Goal: Task Accomplishment & Management: Complete application form

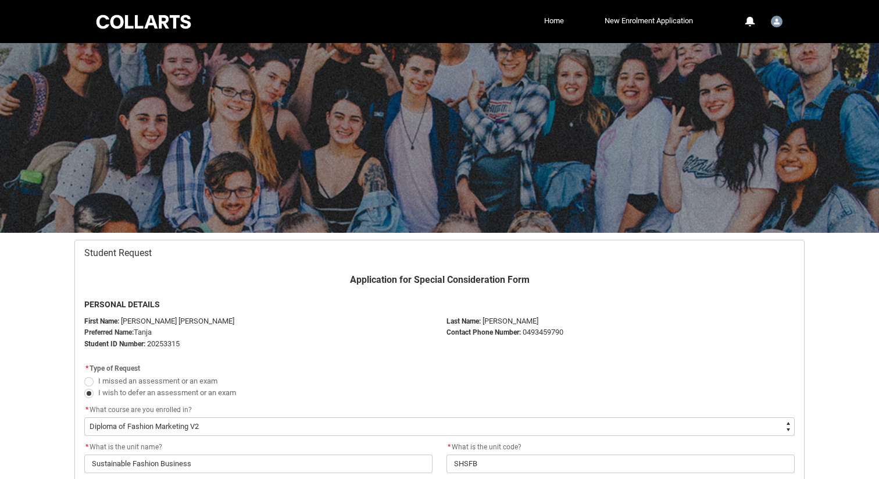
select select "recordPicklist_ProgramEnrollment.a0jOZ0000066NL6YAM"
select select "Faculty_NamefromNtoZ.003OZ000004f8nLYAQ"
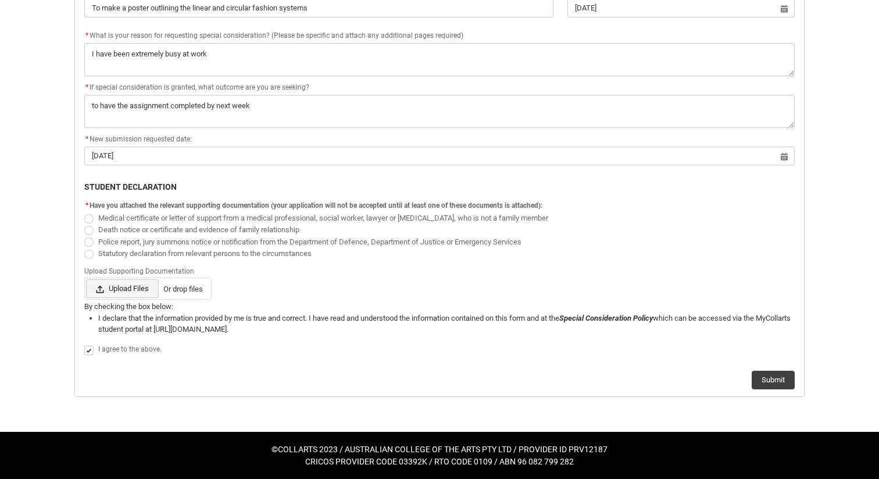
click at [102, 287] on lightning-primitive-icon "Redu_Student_Request flow" at bounding box center [102, 288] width 13 height 17
click at [86, 279] on input "Upload Files Or drop files" at bounding box center [85, 279] width 1 height 1
type lightning-input "C:\fakepath\Tanja Stat Dec Extension20251008_0057.pdf"
type input "C:\fakepath\Tanja Stat Dec Extension20251008_0057.pdf"
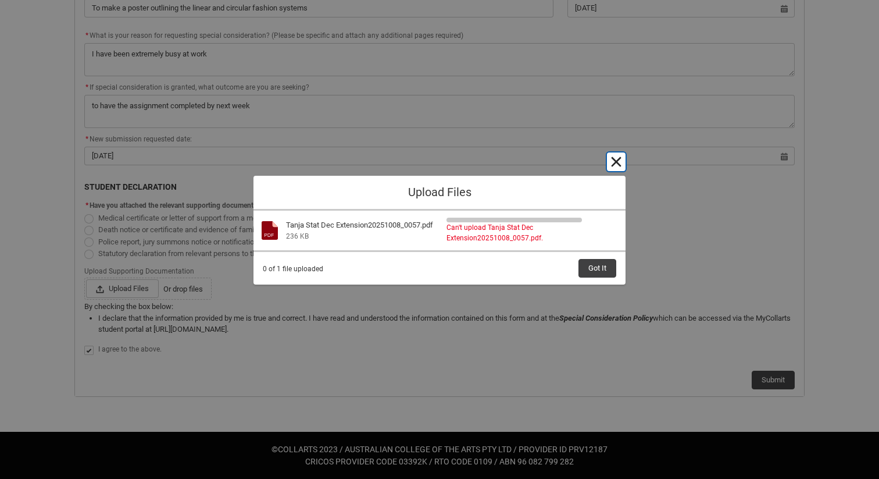
click at [621, 157] on button "Cancel and close" at bounding box center [616, 161] width 19 height 19
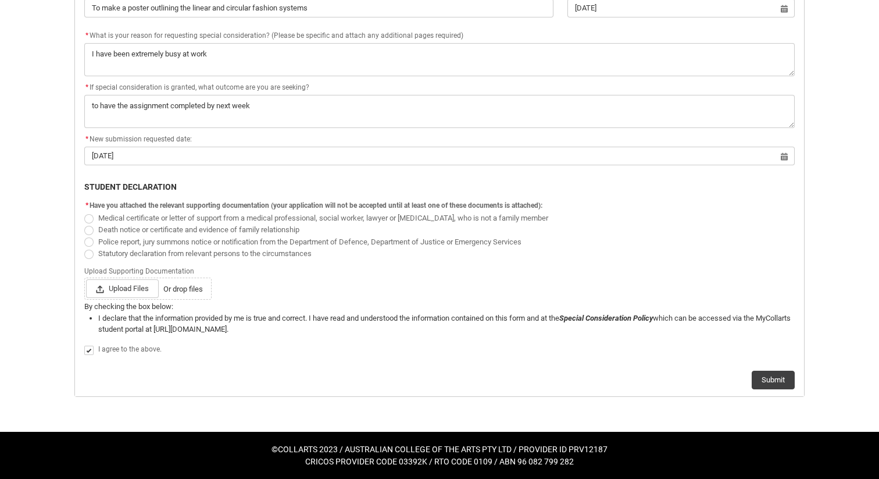
click at [98, 254] on label "Statutory declaration from relevant persons to the circumstances" at bounding box center [200, 252] width 232 height 9
click at [84, 247] on input "Statutory declaration from relevant persons to the circumstances" at bounding box center [84, 247] width 1 height 1
radio input "true"
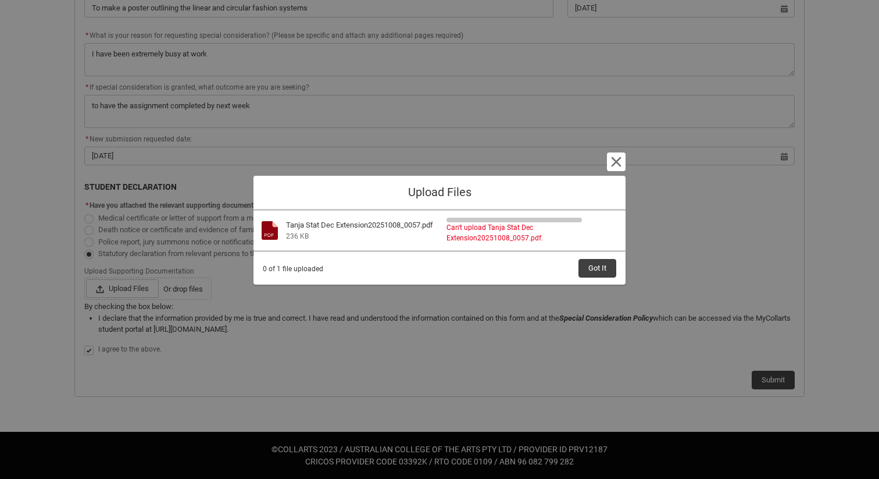
click at [573, 269] on div "0 of 1 file uploaded Got It" at bounding box center [440, 268] width 354 height 19
click at [586, 268] on button "Got It" at bounding box center [598, 268] width 38 height 19
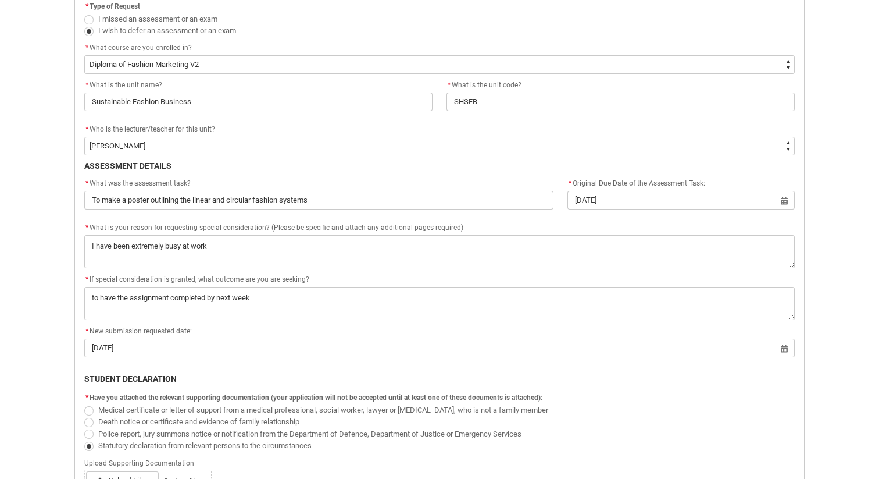
scroll to position [313, 0]
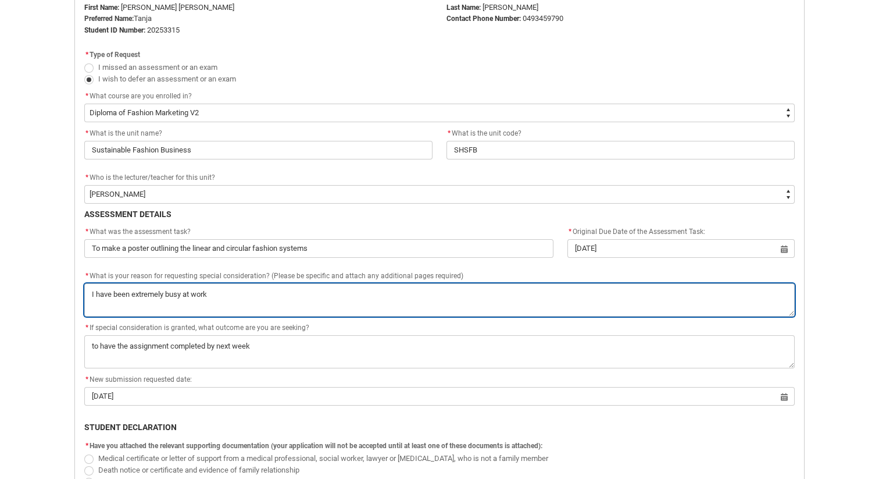
click at [346, 304] on textarea "*" at bounding box center [439, 299] width 711 height 33
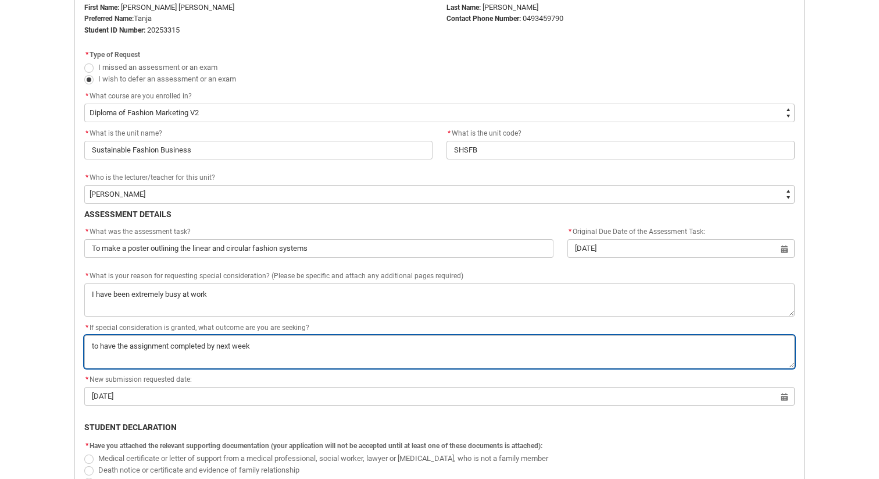
click at [262, 345] on textarea "*" at bounding box center [439, 351] width 711 height 33
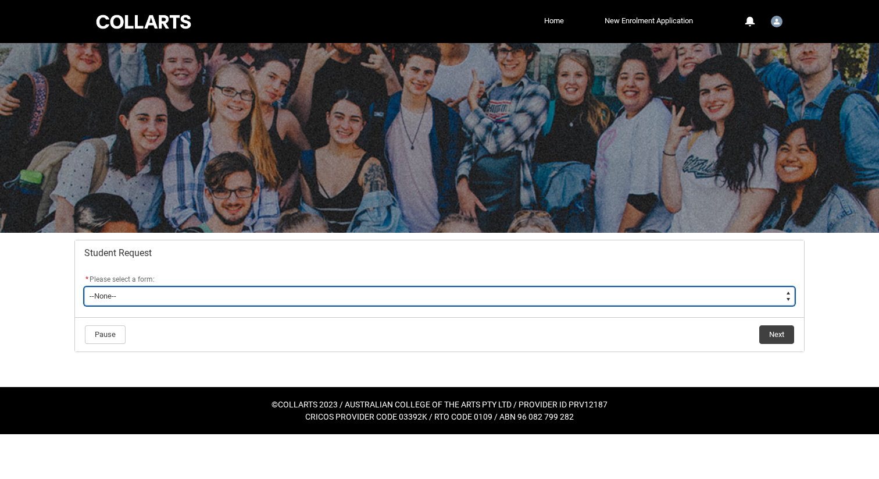
click at [608, 294] on select "--None-- Academic Transcript Application to Appeal Assignment Extension Change …" at bounding box center [439, 296] width 711 height 19
type lightning-select "Special_Consideration_Choice"
click at [84, 287] on select "--None-- Academic Transcript Application to Appeal Assignment Extension Change …" at bounding box center [439, 296] width 711 height 19
select select "Special_Consideration_Choice"
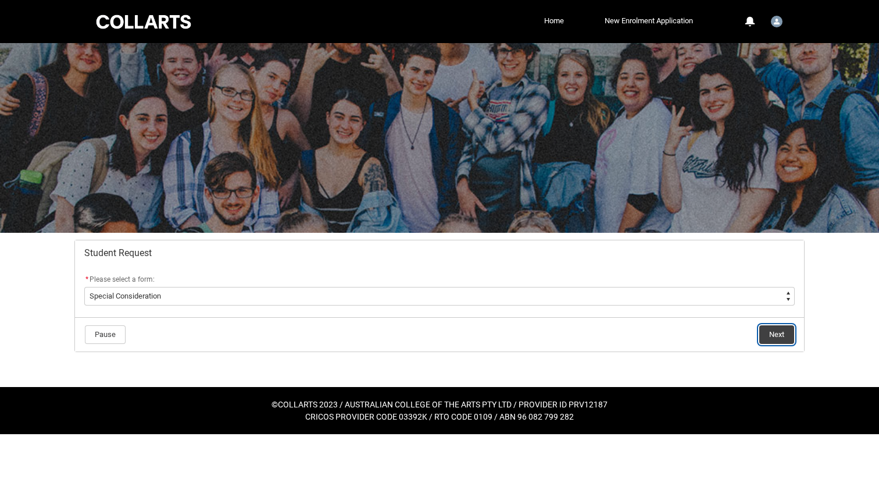
click at [775, 330] on button "Next" at bounding box center [776, 334] width 35 height 19
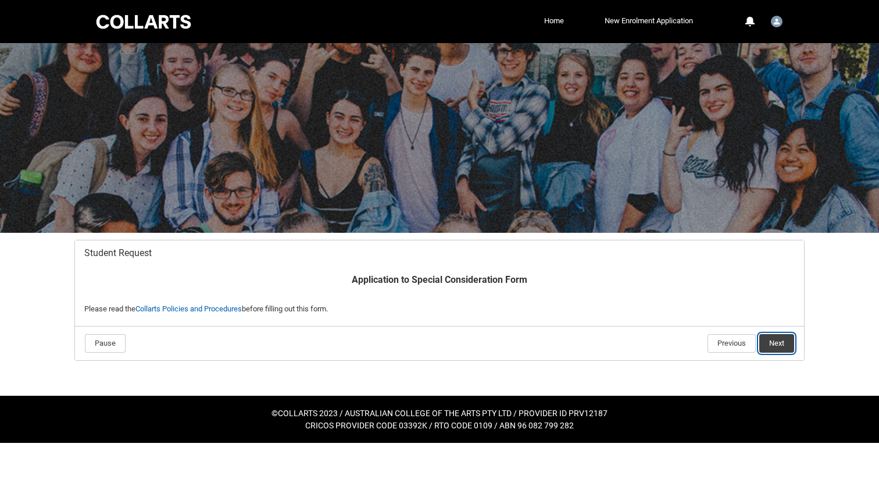
click at [775, 342] on button "Next" at bounding box center [776, 343] width 35 height 19
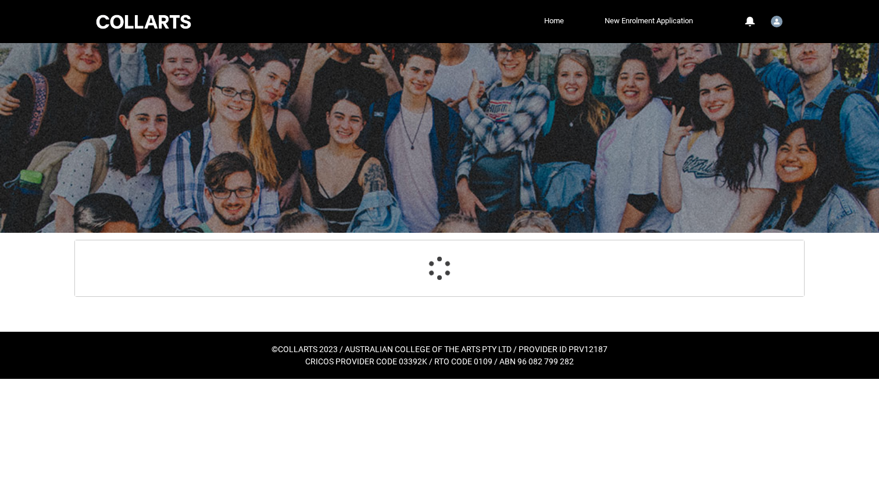
scroll to position [124, 0]
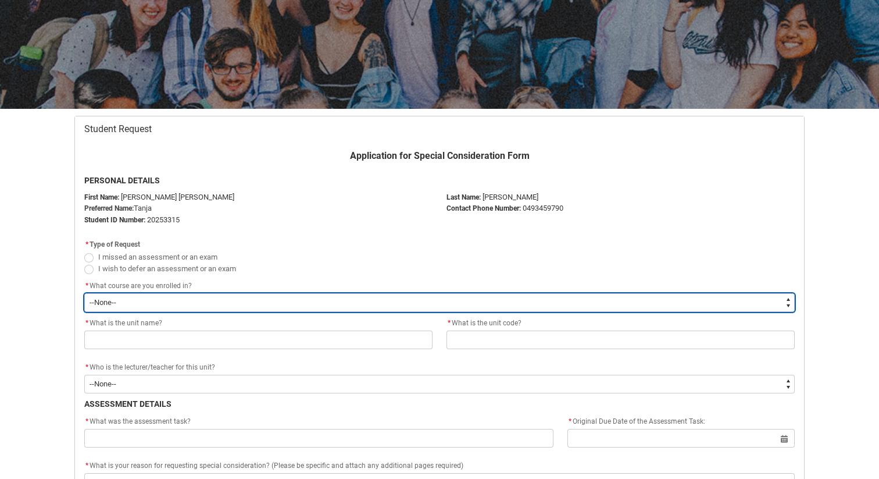
click at [312, 301] on select "--None-- Diploma of Fashion Marketing V2" at bounding box center [439, 302] width 711 height 19
type lightning-select "recordPicklist_ProgramEnrollment.a0jOZ0000066NL6YAM"
click at [84, 293] on select "--None-- Diploma of Fashion Marketing V2" at bounding box center [439, 302] width 711 height 19
select select "recordPicklist_ProgramEnrollment.a0jOZ0000066NL6YAM"
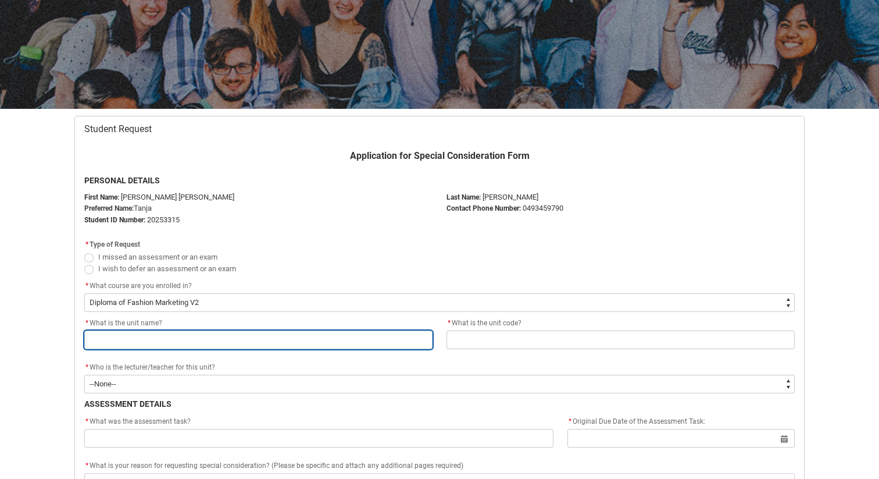
click at [242, 345] on input "Redu_Student_Request flow" at bounding box center [258, 339] width 348 height 19
type lightning-primitive-input-simple "Sustainable Fashion Business"
type input "Sustainable Fashion Business"
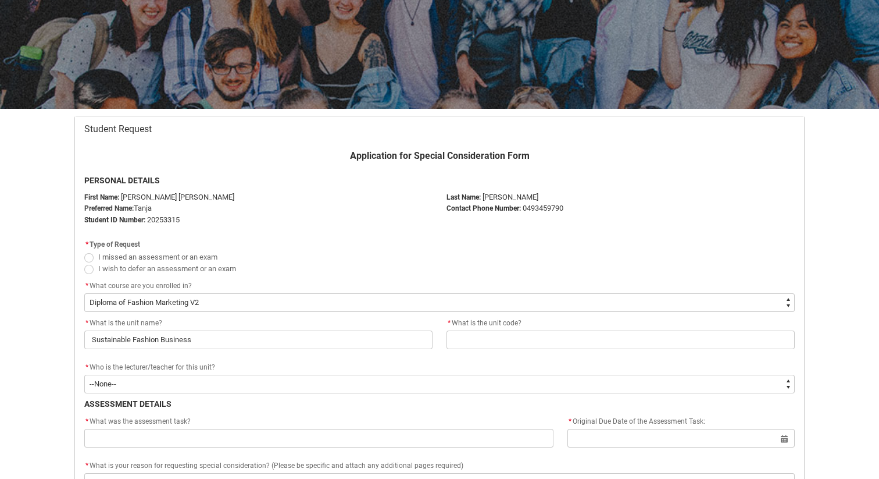
click at [545, 324] on div "* What is the unit code?" at bounding box center [621, 323] width 348 height 14
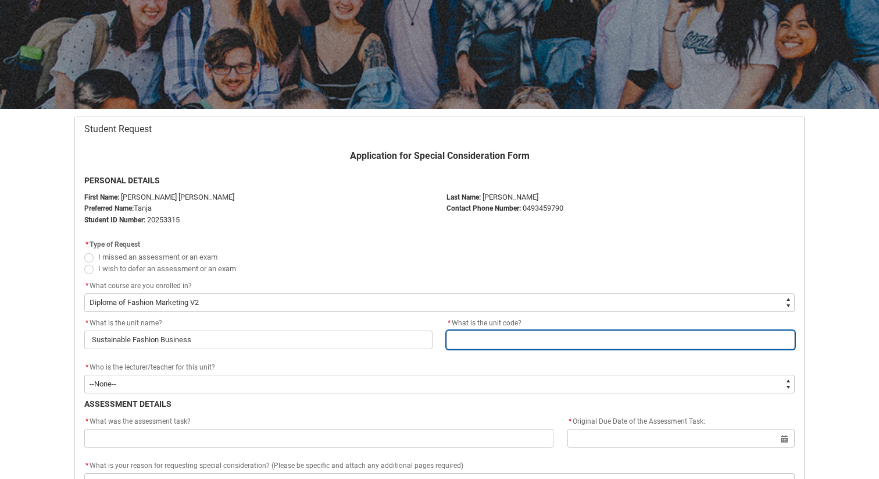
click at [543, 330] on input "Redu_Student_Request flow" at bounding box center [621, 339] width 348 height 19
type lightning-primitive-input-simple "SHSFB"
type input "SHSFB"
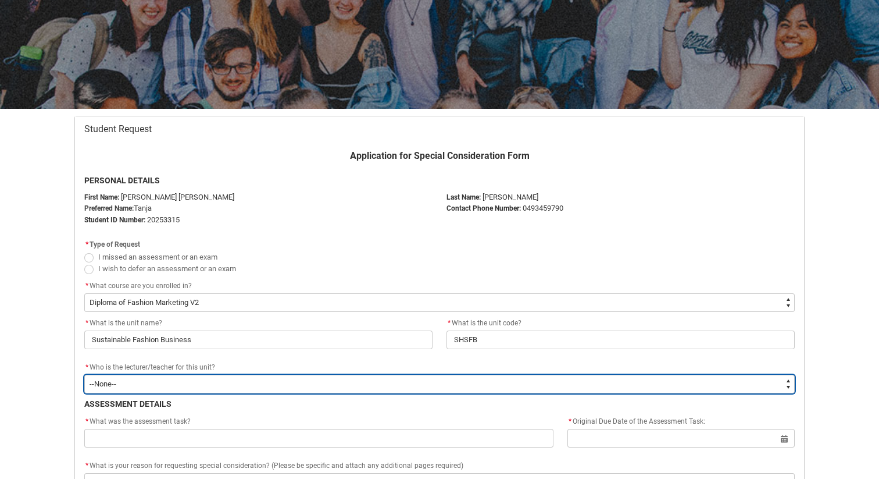
click at [148, 376] on select "--None-- Aaron Walker Adam King Adam McKenzie Adriana Perri Adrienne Couper-Smi…" at bounding box center [439, 383] width 711 height 19
type lightning-select "Faculty_NamefromNtoZ.003OZ000004f8nLYAQ"
click at [84, 374] on select "--None-- Aaron Walker Adam King Adam McKenzie Adriana Perri Adrienne Couper-Smi…" at bounding box center [439, 383] width 711 height 19
select select "Faculty_NamefromNtoZ.003OZ000004f8nLYAQ"
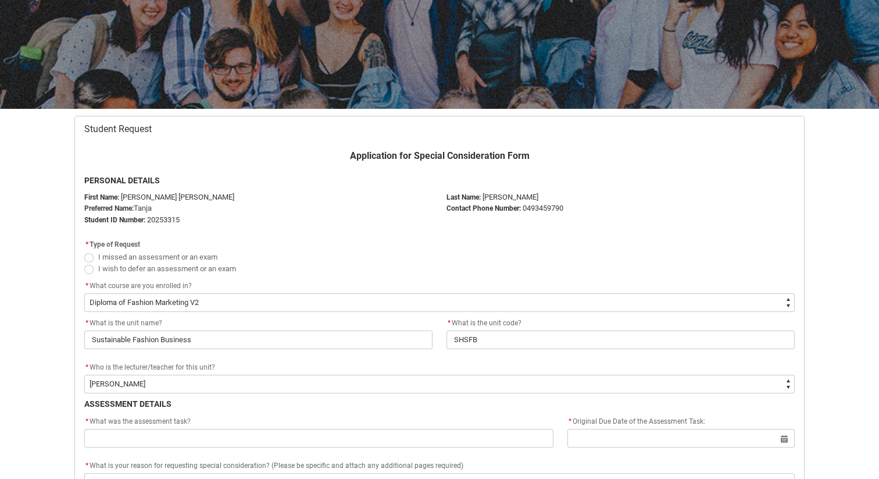
click at [154, 267] on span "I wish to defer an assessment or an exam" at bounding box center [167, 268] width 138 height 9
click at [84, 262] on input "I wish to defer an assessment or an exam" at bounding box center [84, 262] width 1 height 1
radio input "true"
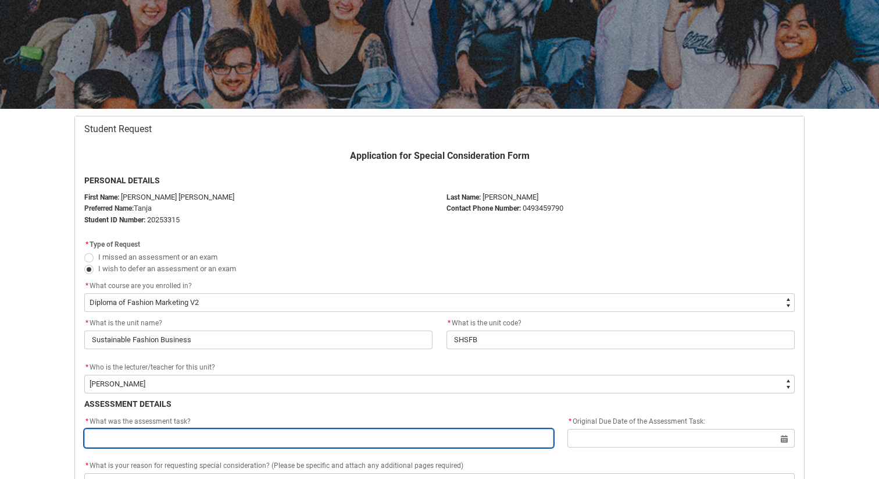
click at [122, 429] on input "Redu_Student_Request flow" at bounding box center [318, 438] width 469 height 19
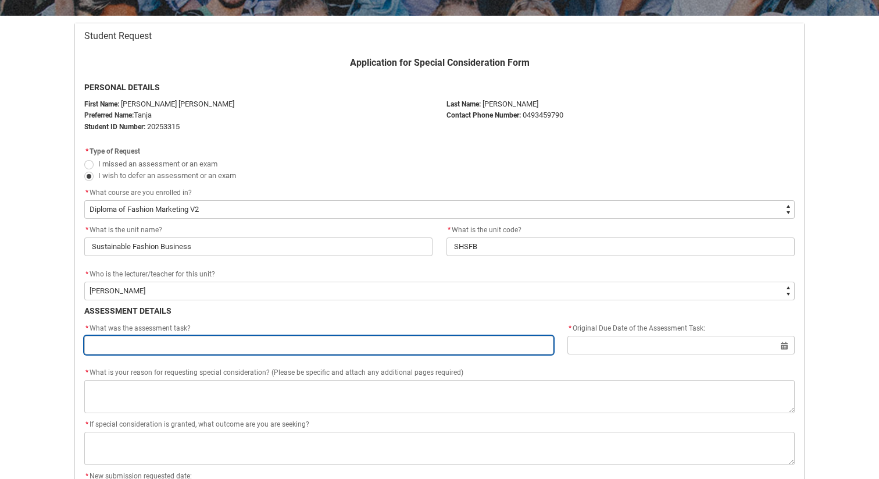
scroll to position [228, 0]
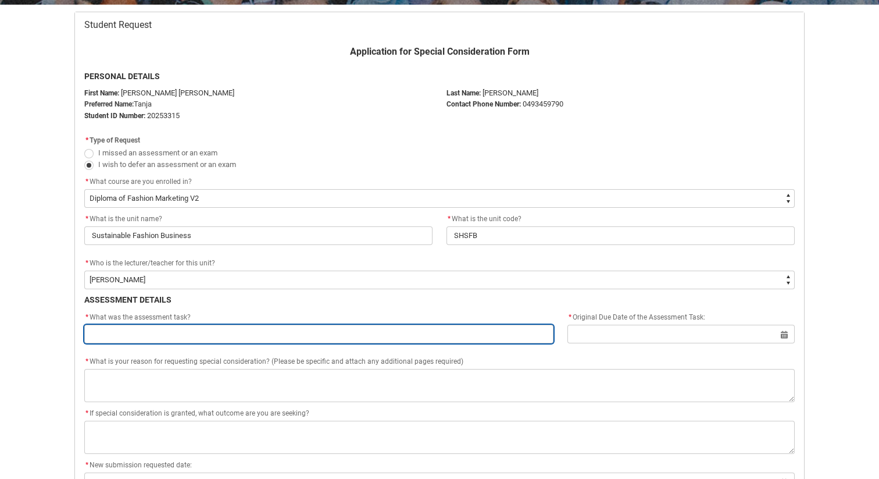
click at [197, 336] on input "Redu_Student_Request flow" at bounding box center [318, 333] width 469 height 19
type lightning-primitive-input-simple "To make a poster outlining the linear and circular fashion systems"
type input "To make a poster outlining the linear and circular fashion systems"
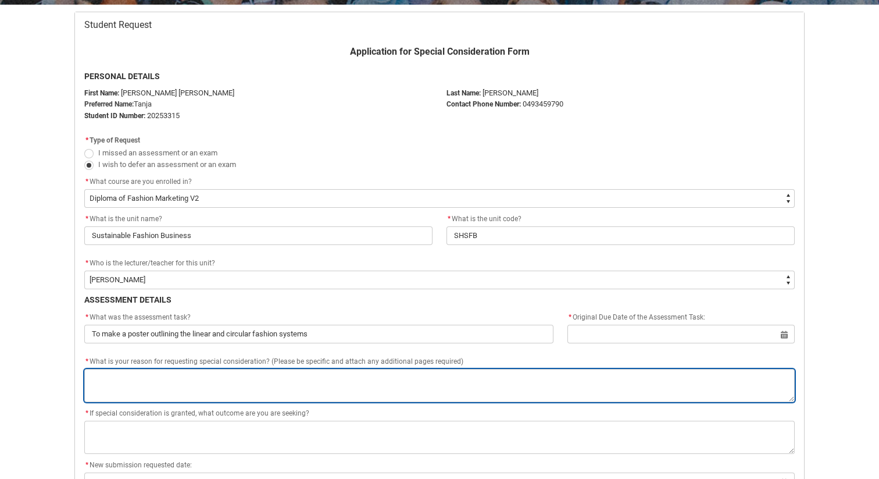
click at [214, 377] on textarea "*" at bounding box center [439, 385] width 711 height 33
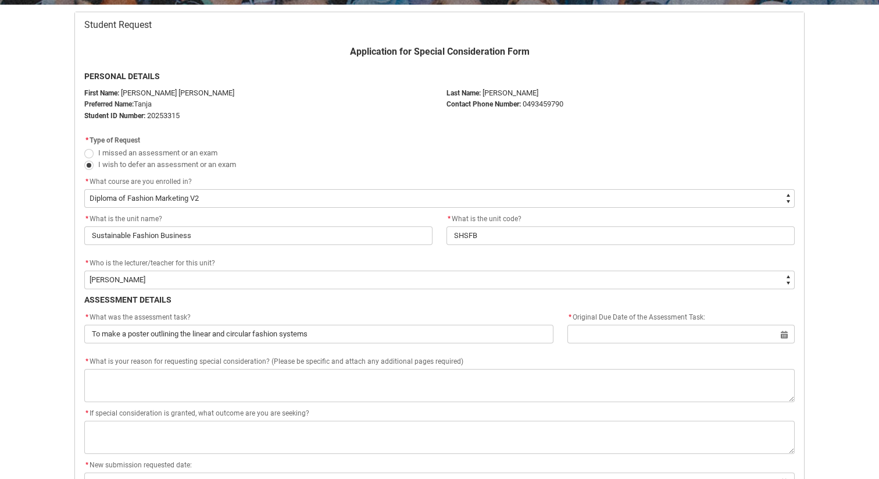
click at [644, 323] on div "* Original Due Date of the Assessment Task:" at bounding box center [681, 318] width 227 height 14
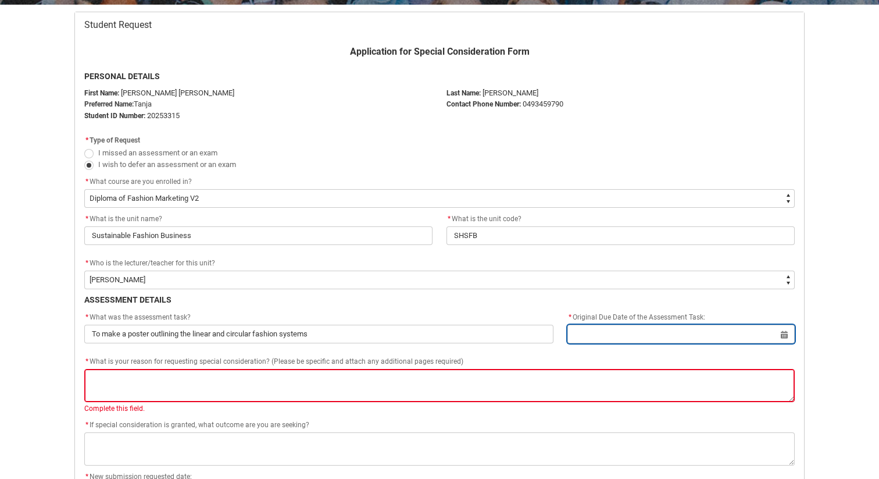
click at [644, 327] on input "Redu_Student_Request flow" at bounding box center [681, 333] width 227 height 19
select select "2025"
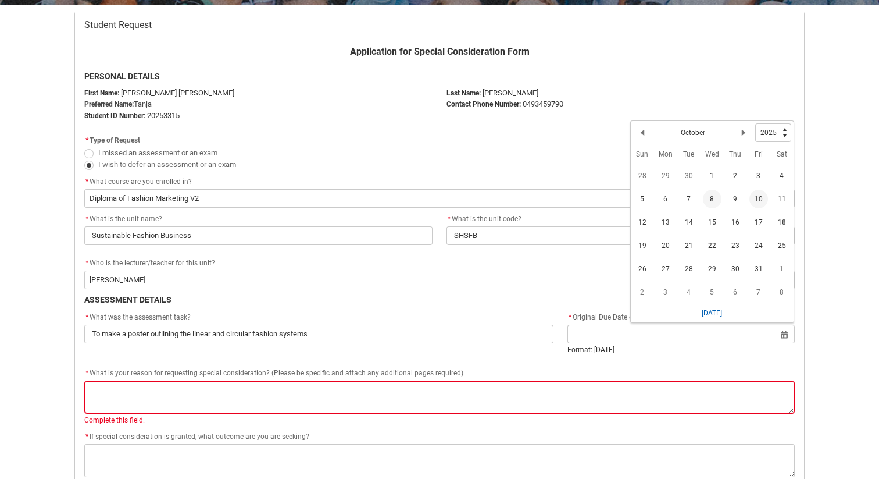
click at [753, 200] on span "10" at bounding box center [759, 199] width 19 height 19
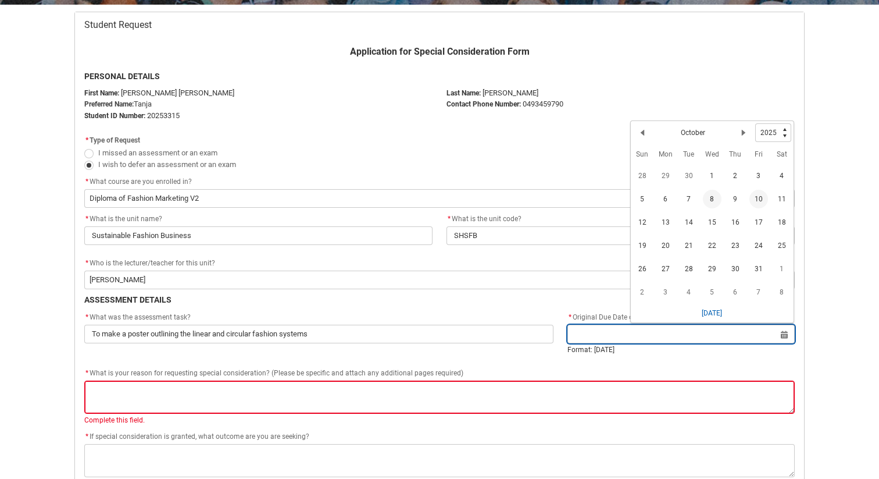
type lightning-datepicker "2025-10-10"
type lightning-input "2025-10-10"
type input "10 Oct 2025"
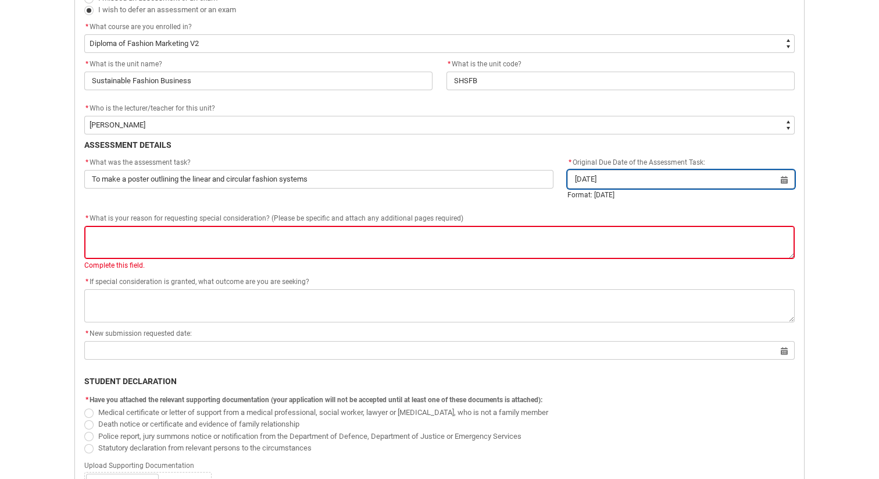
scroll to position [405, 0]
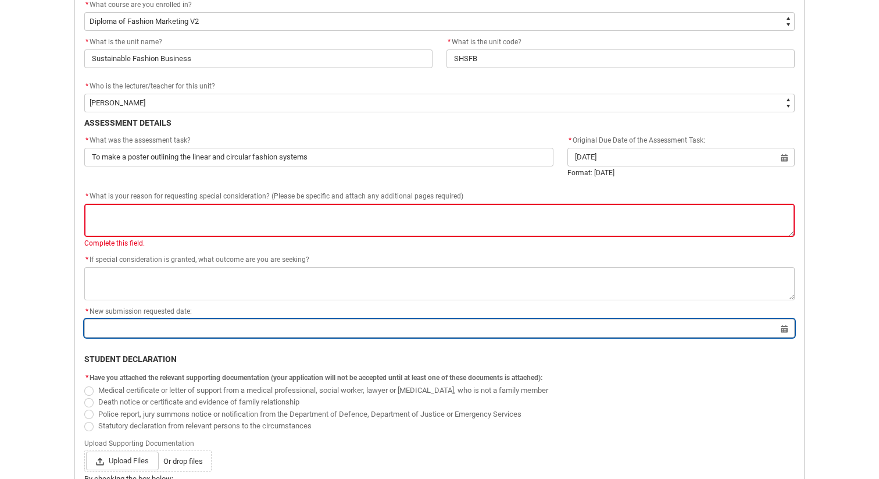
click at [781, 329] on input "Redu_Student_Request flow" at bounding box center [439, 328] width 711 height 19
select select "2025"
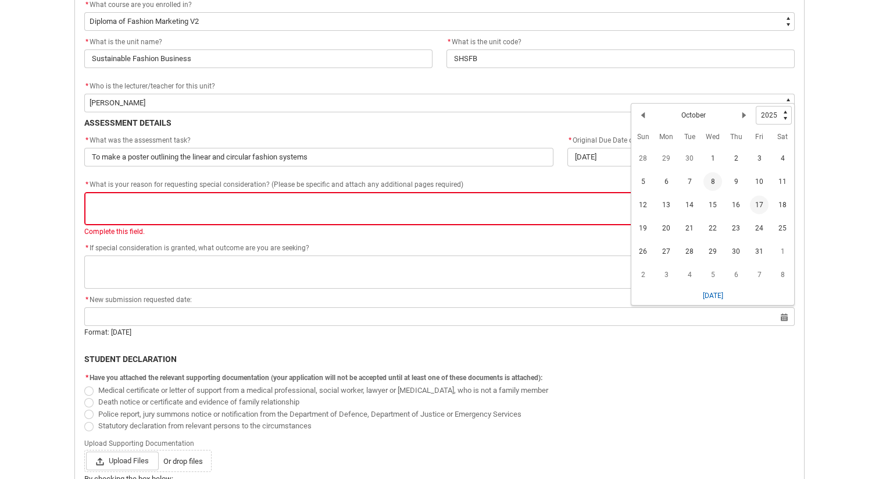
click at [762, 200] on span "17" at bounding box center [759, 204] width 19 height 19
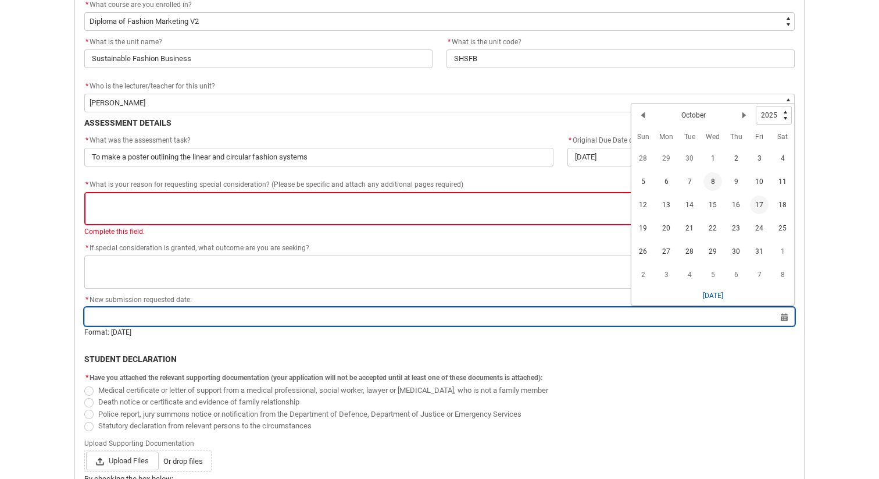
type lightning-datepicker "2025-10-17"
type lightning-input "2025-10-17"
type input "17 Oct 2025"
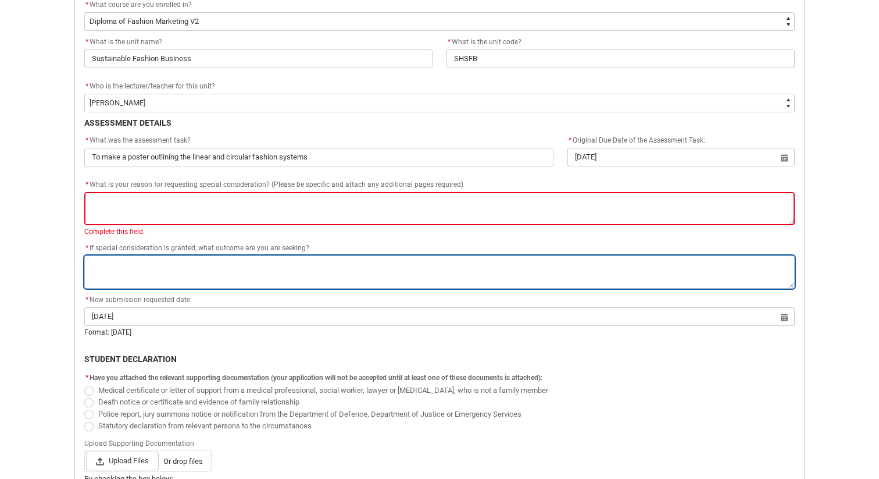
click at [580, 279] on textarea "*" at bounding box center [439, 271] width 711 height 33
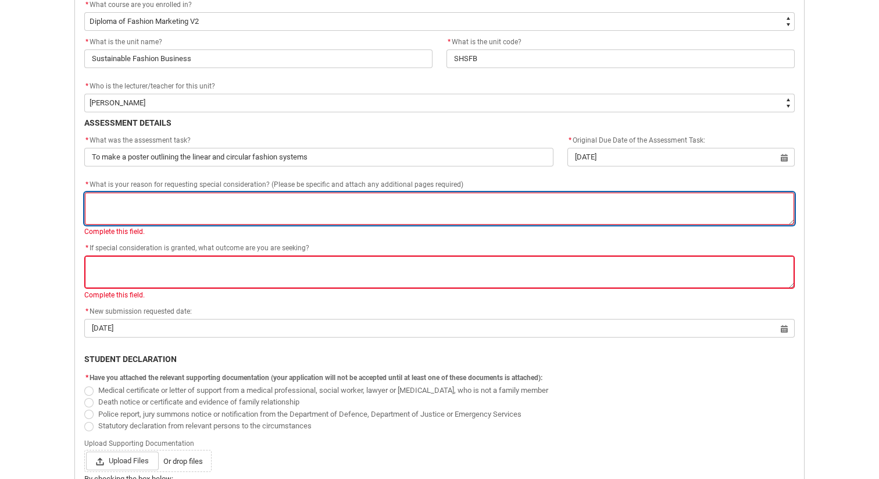
click at [291, 214] on textarea "*" at bounding box center [439, 208] width 711 height 33
paste textarea "I have been extremely busy at work"
type lightning-textarea "I have been extremely busy at work"
type textarea "I have been extremely busy at work"
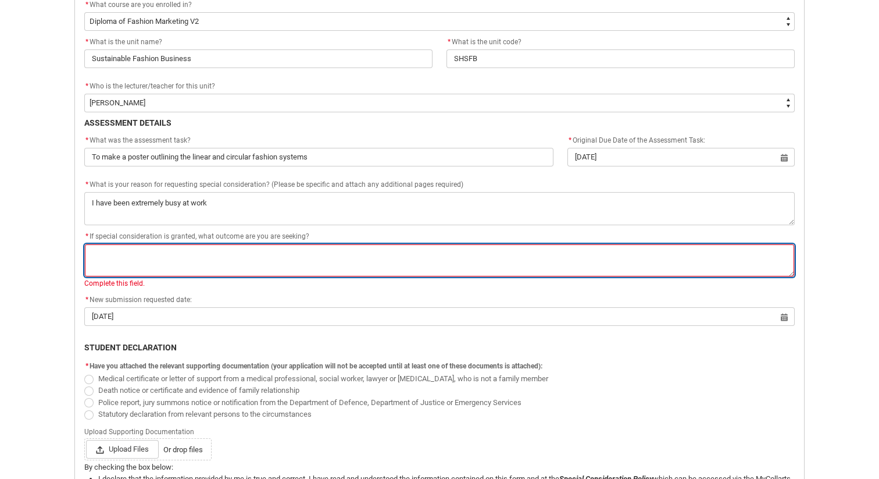
click at [309, 253] on textarea "*" at bounding box center [439, 260] width 711 height 33
paste textarea "to have the assignment completed by next week"
type lightning-textarea "to have the assignment completed by next week"
type textarea "to have the assignment completed by next week"
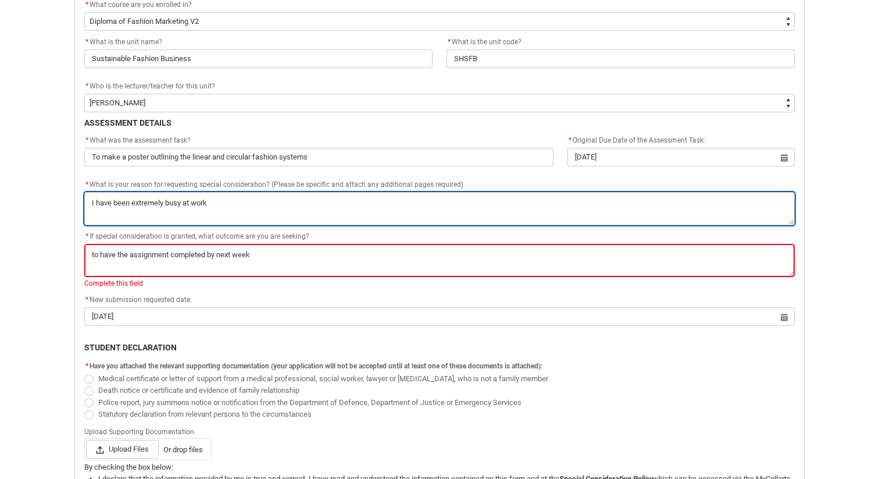
click at [312, 209] on textarea "*" at bounding box center [439, 208] width 711 height 33
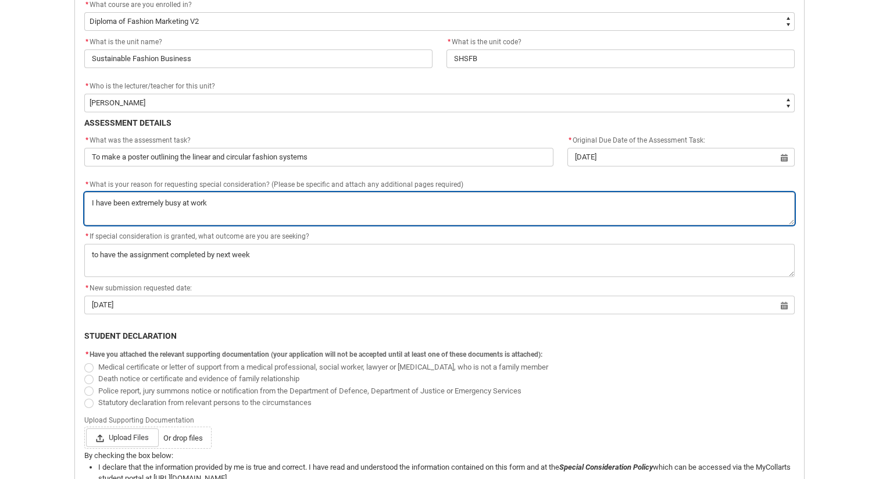
type lightning-textarea "I have been extremely busy at work"
type textarea "I have been extremely busy at work"
type lightning-textarea "I have been extremely busy at work."
type textarea "I have been extremely busy at work."
type lightning-textarea "I have been extremely busy at work."
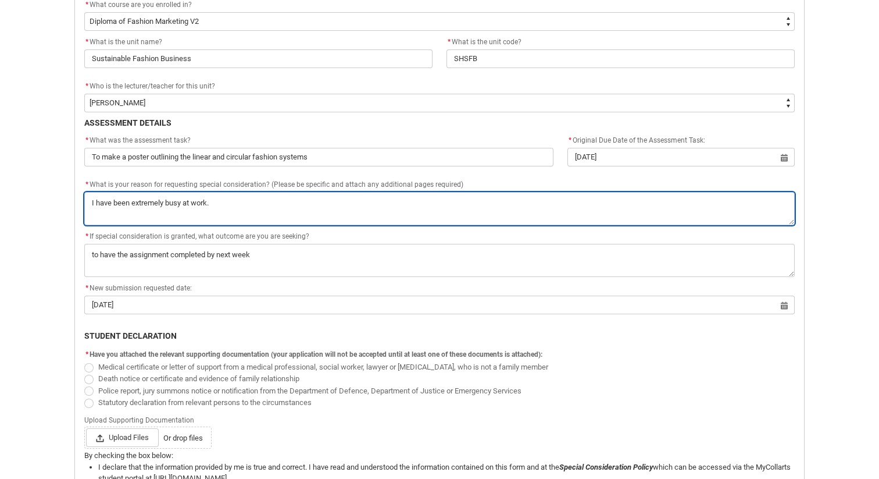
type textarea "I have been extremely busy at work."
type lightning-textarea "I have been extremely busy at work. W"
type textarea "I have been extremely busy at work. W"
type lightning-textarea "I have been extremely busy at work. Wa"
type textarea "I have been extremely busy at work. Wa"
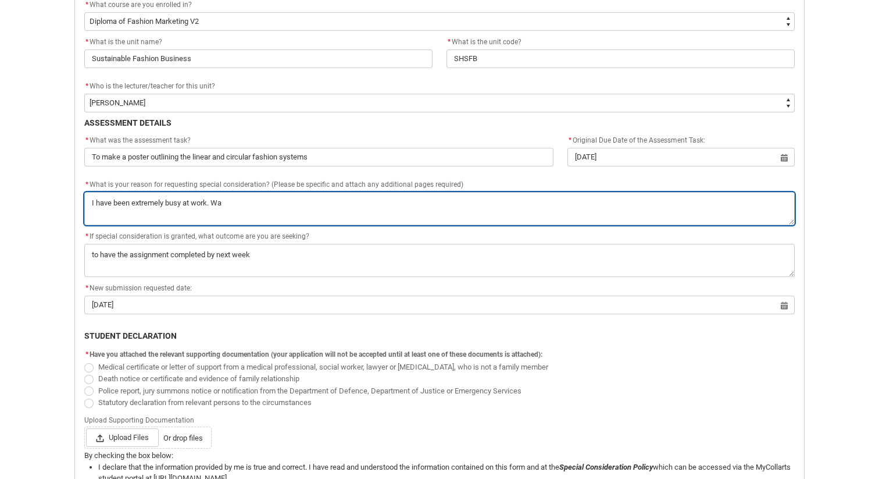
type lightning-textarea "I have been extremely busy at work. Was"
type textarea "I have been extremely busy at work. Was"
type lightning-textarea "I have been extremely busy at work. Was"
type textarea "I have been extremely busy at work. Was"
type lightning-textarea "I have been extremely busy at work. Was p"
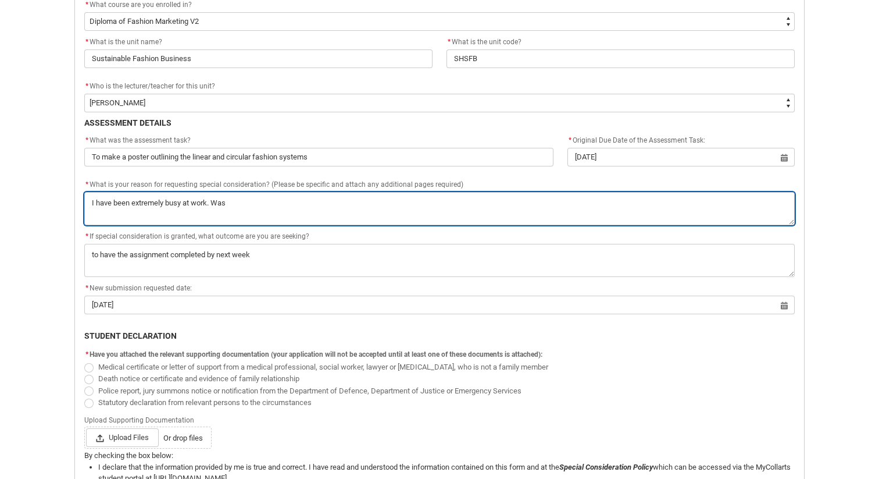
type textarea "I have been extremely busy at work. Was p"
type lightning-textarea "I have been extremely busy at work. Was pl"
type textarea "I have been extremely busy at work. Was pl"
type lightning-textarea "I have been extremely busy at work. Was pla"
type textarea "I have been extremely busy at work. Was pla"
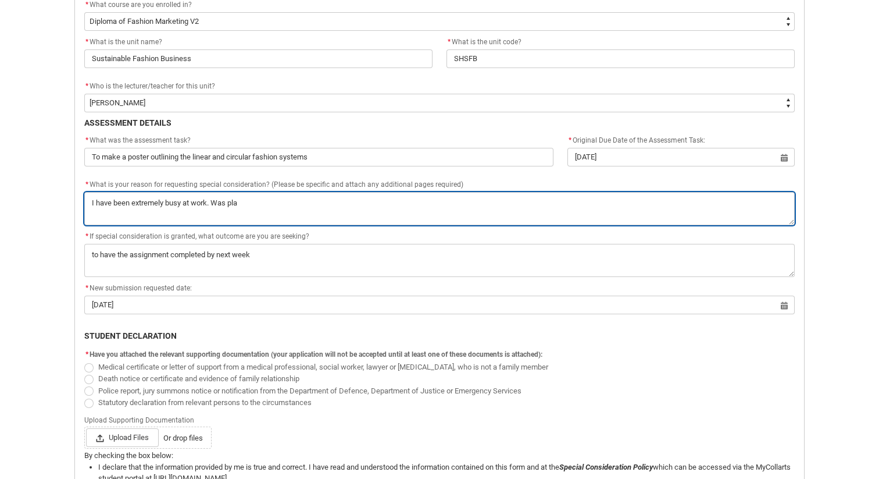
type lightning-textarea "I have been extremely busy at work. Was plan"
type textarea "I have been extremely busy at work. Was plan"
type lightning-textarea "I have been extremely busy at work. Was plann"
type textarea "I have been extremely busy at work. Was plann"
type lightning-textarea "I have been extremely busy at work. Was planni"
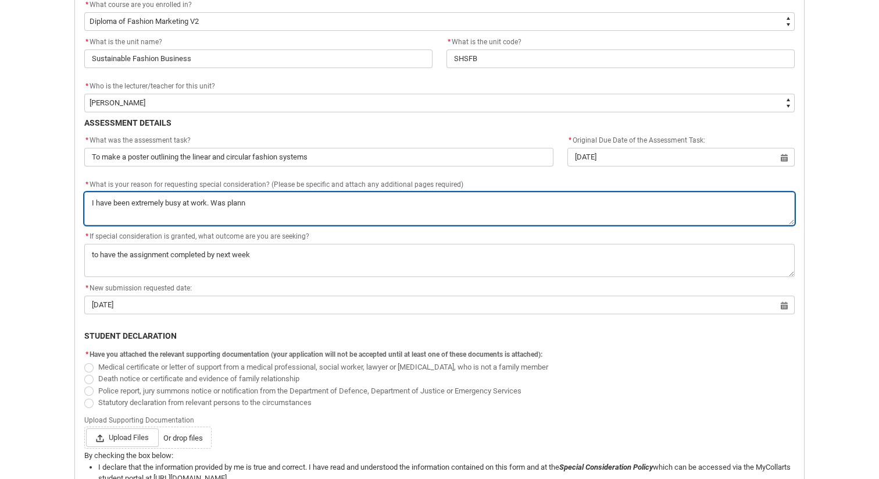
type textarea "I have been extremely busy at work. Was planni"
type lightning-textarea "I have been extremely busy at work. Was plannin"
type textarea "I have been extremely busy at work. Was plannin"
type lightning-textarea "I have been extremely busy at work. Was planning"
type textarea "I have been extremely busy at work. Was planning"
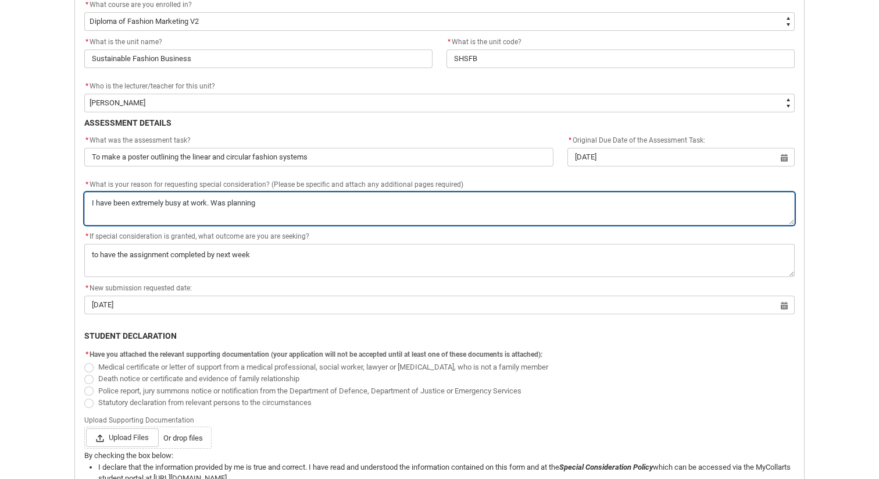
type lightning-textarea "I have been extremely busy at work. Was planning"
type textarea "I have been extremely busy at work. Was planning"
type lightning-textarea "I have been extremely busy at work. Was planning o"
type textarea "I have been extremely busy at work. Was planning o"
type lightning-textarea "I have been extremely busy at work. Was planning on"
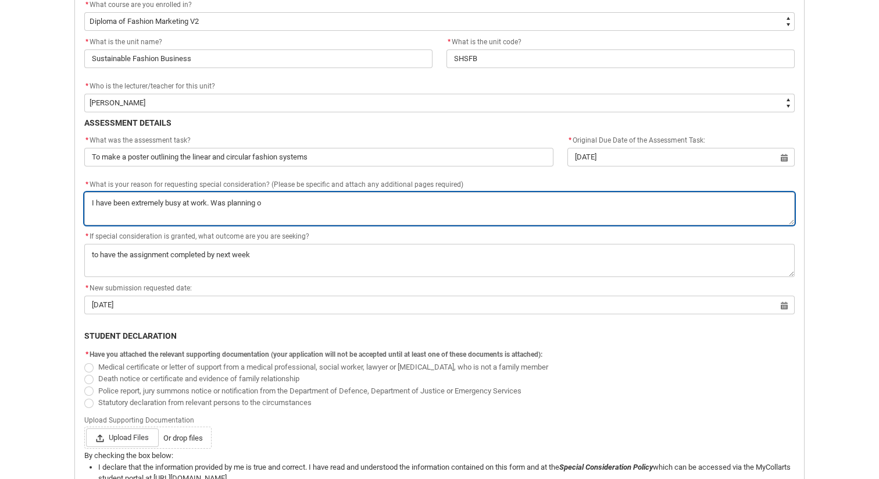
type textarea "I have been extremely busy at work. Was planning on"
type lightning-textarea "I have been extremely busy at work. Was planning on"
type textarea "I have been extremely busy at work. Was planning on"
type lightning-textarea "I have been extremely busy at work. Was planning on f"
type textarea "I have been extremely busy at work. Was planning on f"
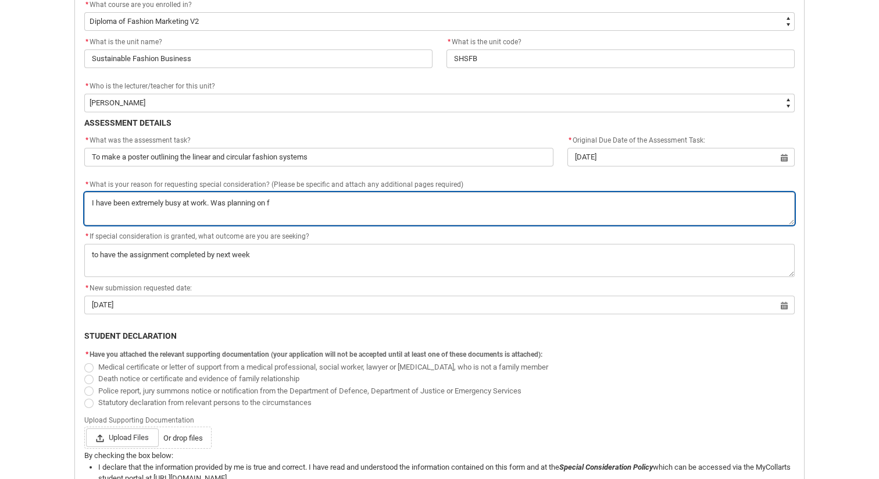
type lightning-textarea "I have been extremely busy at work. Was planning on fi"
type textarea "I have been extremely busy at work. Was planning on fi"
type lightning-textarea "I have been extremely busy at work. Was planning on fin"
type textarea "I have been extremely busy at work. Was planning on fin"
type lightning-textarea "I have been extremely busy at work. Was planning on fini"
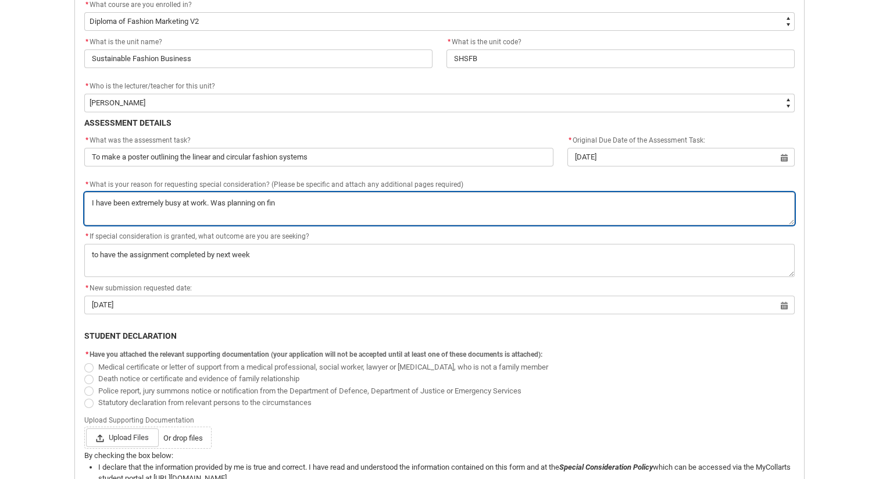
type textarea "I have been extremely busy at work. Was planning on fini"
type lightning-textarea "I have been extremely busy at work. Was planning on finis"
type textarea "I have been extremely busy at work. Was planning on finis"
type lightning-textarea "I have been extremely busy at work. Was planning on finish"
type textarea "I have been extremely busy at work. Was planning on finish"
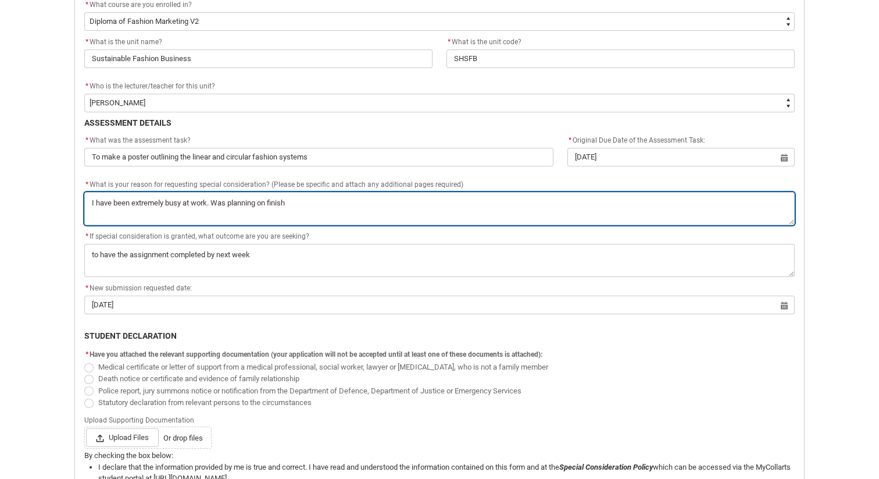
type lightning-textarea "I have been extremely busy at work. Was planning on finishi"
type textarea "I have been extremely busy at work. Was planning on finishi"
type lightning-textarea "I have been extremely busy at work. Was planning on finishin"
type textarea "I have been extremely busy at work. Was planning on finishin"
type lightning-textarea "I have been extremely busy at work. Was planning on finishinn"
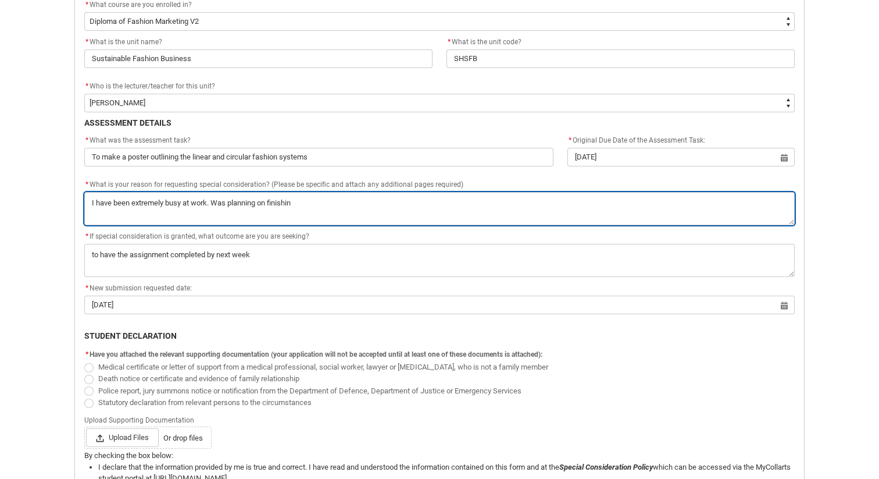
type textarea "I have been extremely busy at work. Was planning on finishinn"
type lightning-textarea "I have been extremely busy at work. Was planning on finishinng"
type textarea "I have been extremely busy at work. Was planning on finishinng"
type lightning-textarea "I have been extremely busy at work. Was planning on finishinng"
type textarea "I have been extremely busy at work. Was planning on finishinng"
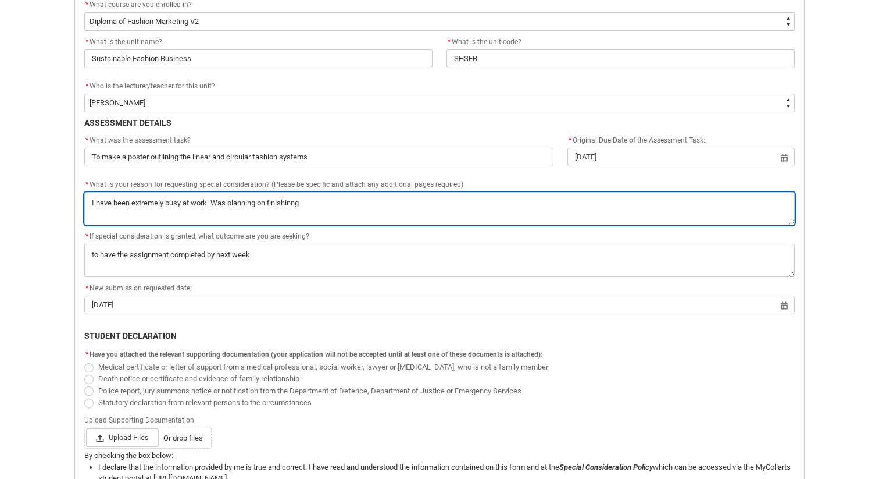
type lightning-textarea "I have been extremely busy at work. Was planning on finishinng"
type textarea "I have been extremely busy at work. Was planning on finishinng"
type lightning-textarea "I have been extremely busy at work. Was planning on finishinn"
type textarea "I have been extremely busy at work. Was planning on finishinn"
type lightning-textarea "I have been extremely busy at work. Was planning on finishin"
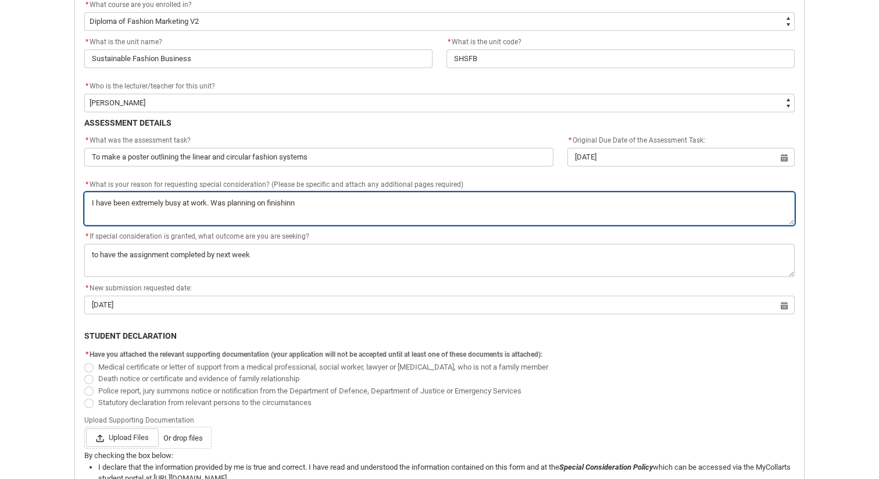
type textarea "I have been extremely busy at work. Was planning on finishin"
type lightning-textarea "I have been extremely busy at work. Was planning on finishing"
type textarea "I have been extremely busy at work. Was planning on finishing"
type lightning-textarea "I have been extremely busy at work. Was planning on finishing"
type textarea "I have been extremely busy at work. Was planning on finishing"
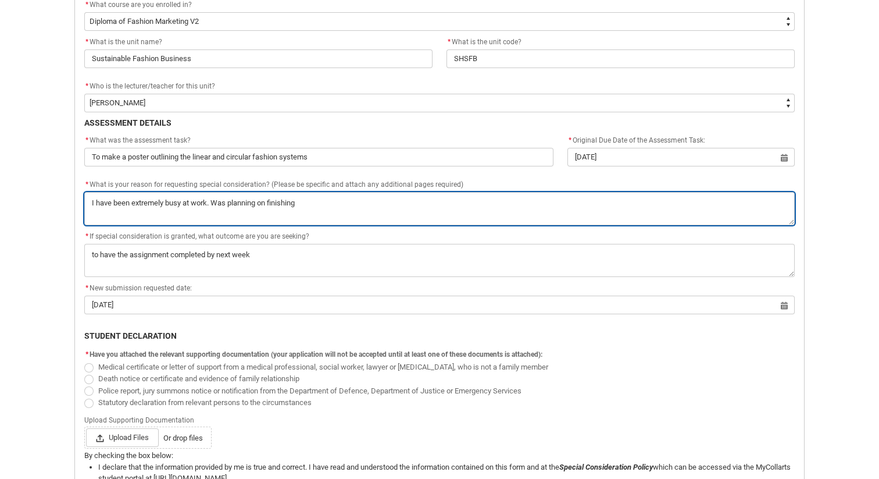
type lightning-textarea "I have been extremely busy at work. Was planning on finishing t"
type textarea "I have been extremely busy at work. Was planning on finishing t"
type lightning-textarea "I have been extremely busy at work. Was planning on finishing th"
type textarea "I have been extremely busy at work. Was planning on finishing th"
type lightning-textarea "I have been extremely busy at work. Was planning on finishing thw"
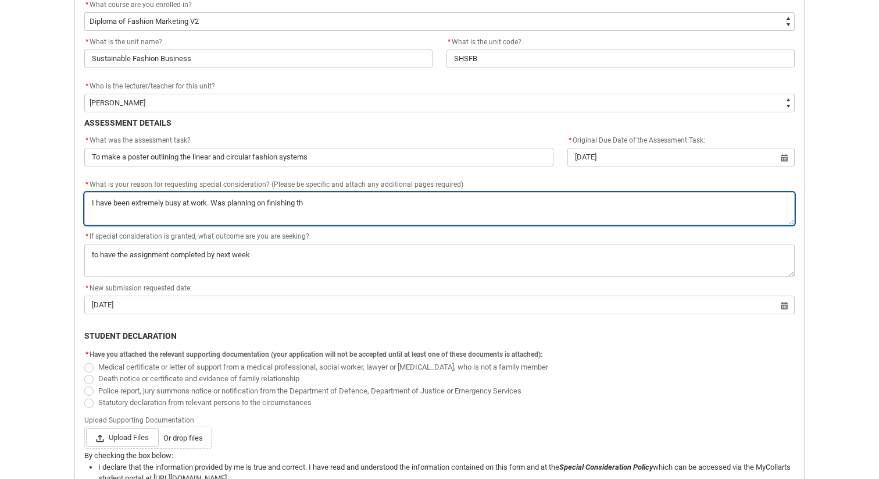
type textarea "I have been extremely busy at work. Was planning on finishing thw"
type lightning-textarea "I have been extremely busy at work. Was planning on finishing th"
type textarea "I have been extremely busy at work. Was planning on finishing th"
type lightning-textarea "I have been extremely busy at work. Was planning on finishing t"
type textarea "I have been extremely busy at work. Was planning on finishing t"
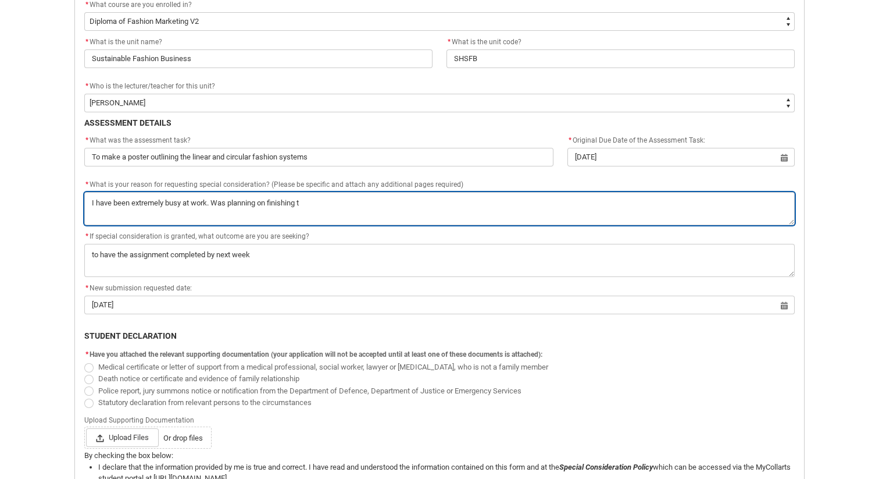
type lightning-textarea "I have been extremely busy at work. Was planning on finishing"
type textarea "I have been extremely busy at work. Was planning on finishing"
type lightning-textarea "I have been extremely busy at work. Was planning on finishing"
type textarea "I have been extremely busy at work. Was planning on finishing"
type lightning-textarea "I have been extremely busy at work. Was planning on finishin"
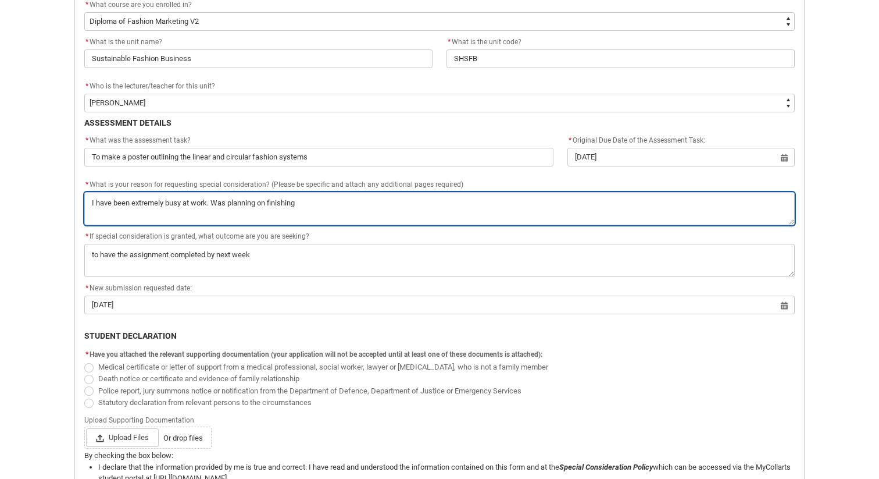
type textarea "I have been extremely busy at work. Was planning on finishin"
type lightning-textarea "I have been extremely busy at work. Was planning on finishi"
type textarea "I have been extremely busy at work. Was planning on finishi"
type lightning-textarea "I have been extremely busy at work. Was planning on finish"
type textarea "I have been extremely busy at work. Was planning on finish"
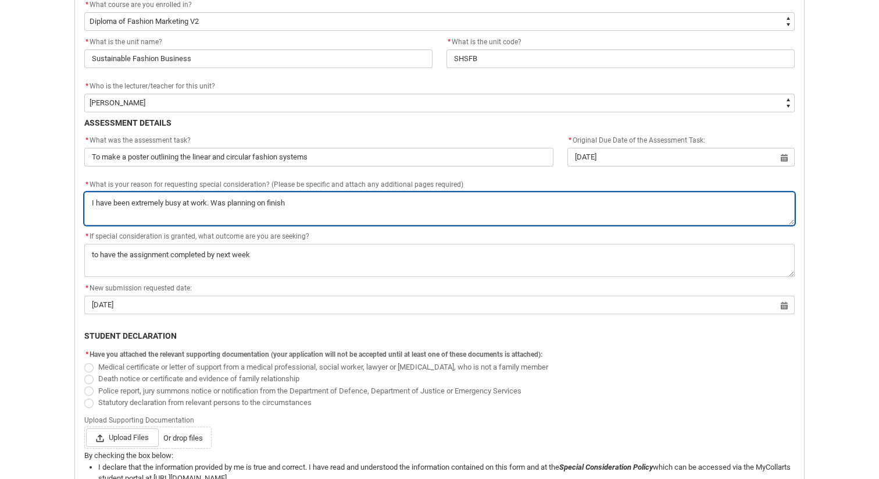
type lightning-textarea "I have been extremely busy at work. Was planning on finis"
type textarea "I have been extremely busy at work. Was planning on finis"
type lightning-textarea "I have been extremely busy at work. Was planning on fini"
type textarea "I have been extremely busy at work. Was planning on fini"
type lightning-textarea "I have been extremely busy at work. Was planning on fin"
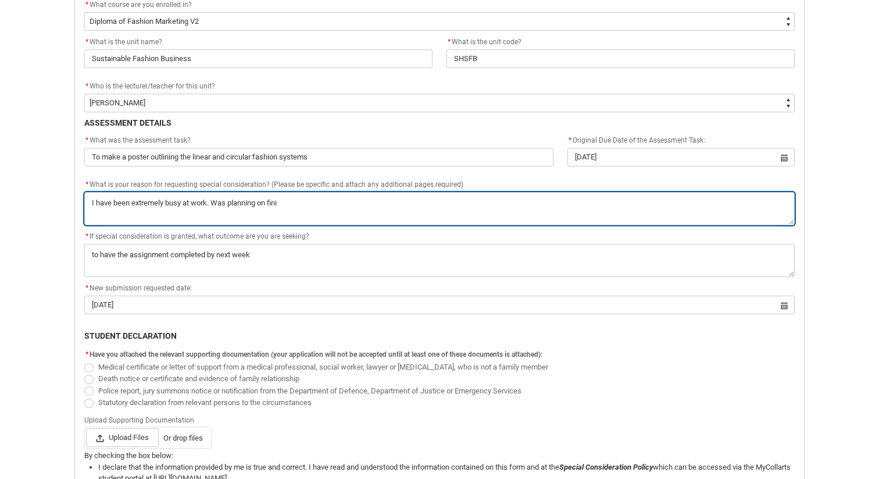
type textarea "I have been extremely busy at work. Was planning on fin"
type lightning-textarea "I have been extremely busy at work. Was planning on fi"
type textarea "I have been extremely busy at work. Was planning on fi"
type lightning-textarea "I have been extremely busy at work. Was planning on f"
type textarea "I have been extremely busy at work. Was planning on f"
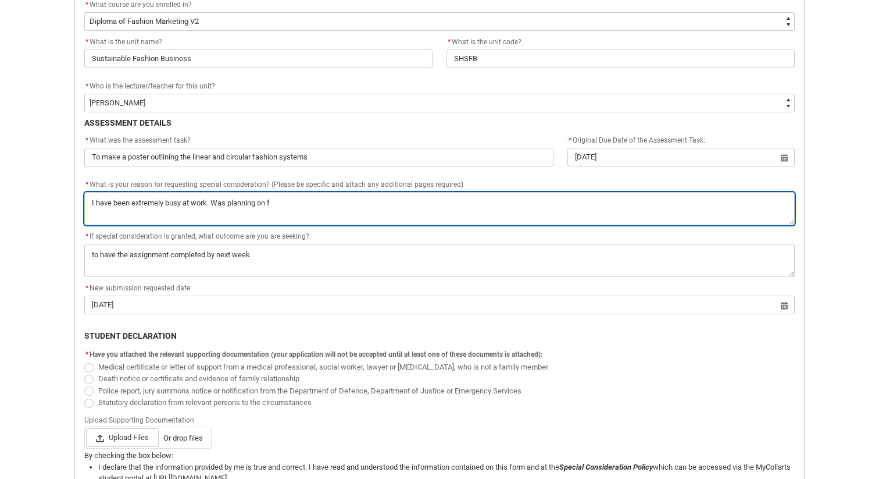
type lightning-textarea "I have been extremely busy at work. Was planning on"
type textarea "I have been extremely busy at work. Was planning on"
type lightning-textarea "I have been extremely busy at work. Was planning on c"
type textarea "I have been extremely busy at work. Was planning on c"
type lightning-textarea "I have been extremely busy at work. Was planning on co"
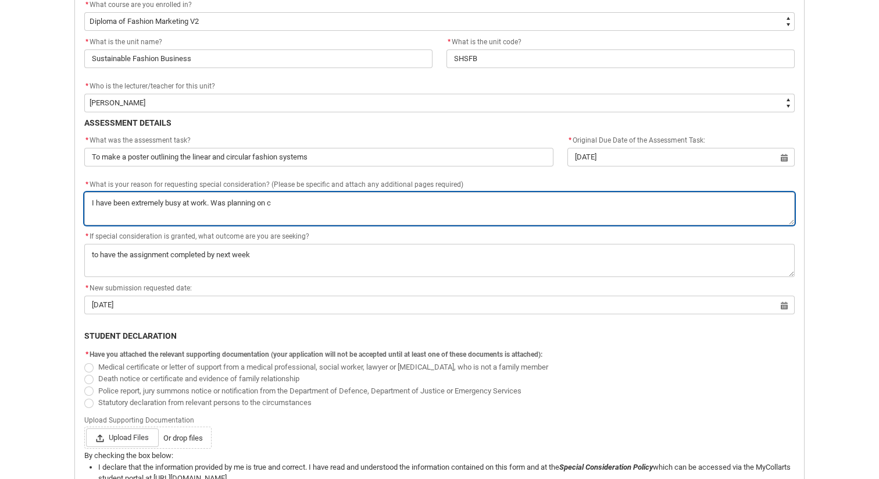
type textarea "I have been extremely busy at work. Was planning on co"
type lightning-textarea "I have been extremely busy at work. Was planning on com"
type textarea "I have been extremely busy at work. Was planning on com"
type lightning-textarea "I have been extremely busy at work. Was planning on comp"
type textarea "I have been extremely busy at work. Was planning on comp"
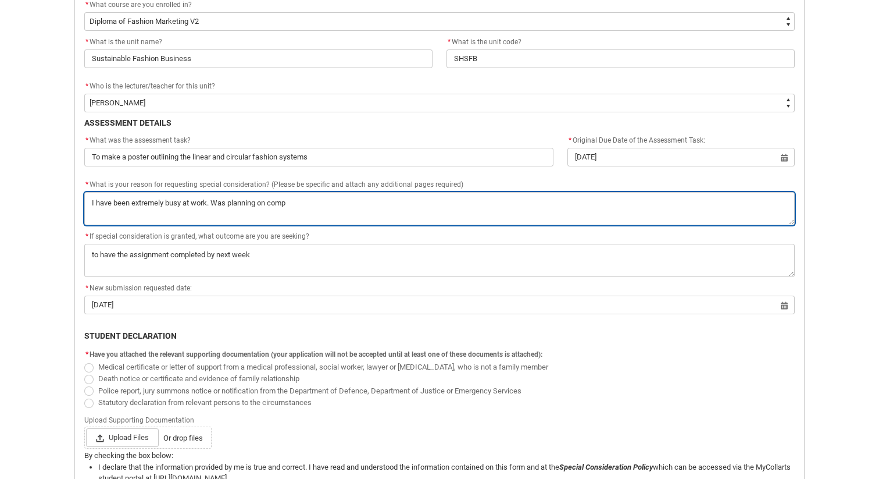
type lightning-textarea "I have been extremely busy at work. Was planning on compl"
type textarea "I have been extremely busy at work. Was planning on compl"
type lightning-textarea "I have been extremely busy at work. Was planning on comple"
type textarea "I have been extremely busy at work. Was planning on comple"
type lightning-textarea "I have been extremely busy at work. Was planning on complet"
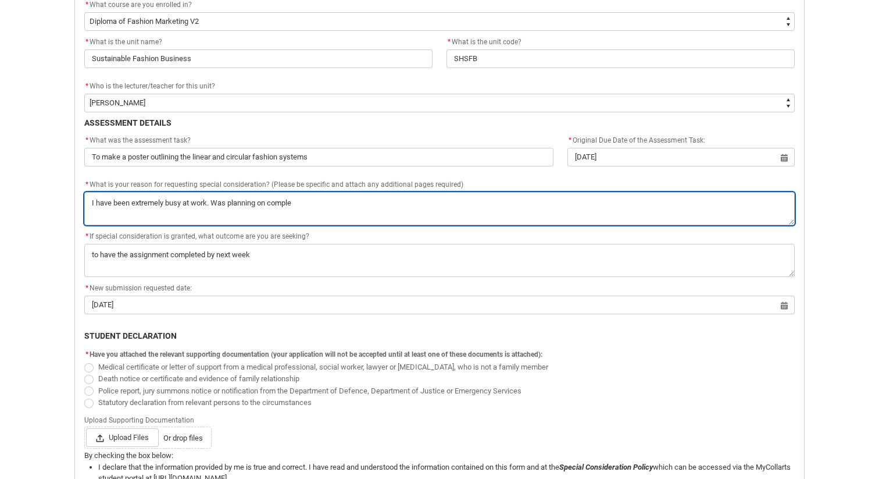
type textarea "I have been extremely busy at work. Was planning on complet"
type lightning-textarea "I have been extremely busy at work. Was planning on completi"
type textarea "I have been extremely busy at work. Was planning on completi"
type lightning-textarea "I have been extremely busy at work. Was planning on completin"
type textarea "I have been extremely busy at work. Was planning on completin"
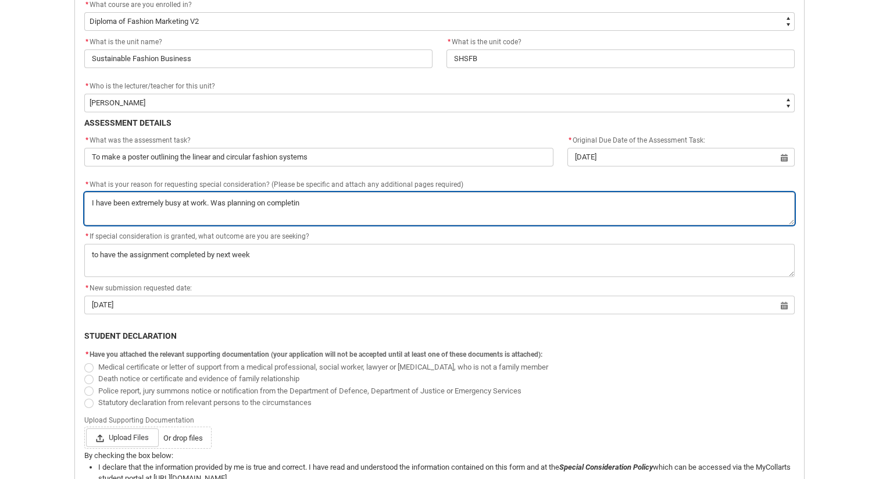
type lightning-textarea "I have been extremely busy at work. Was planning on completing"
type textarea "I have been extremely busy at work. Was planning on completing"
type lightning-textarea "I have been extremely busy at work. Was planning on completing"
type textarea "I have been extremely busy at work. Was planning on completing"
type lightning-textarea "I have been extremely busy at work. Was planning on completing t"
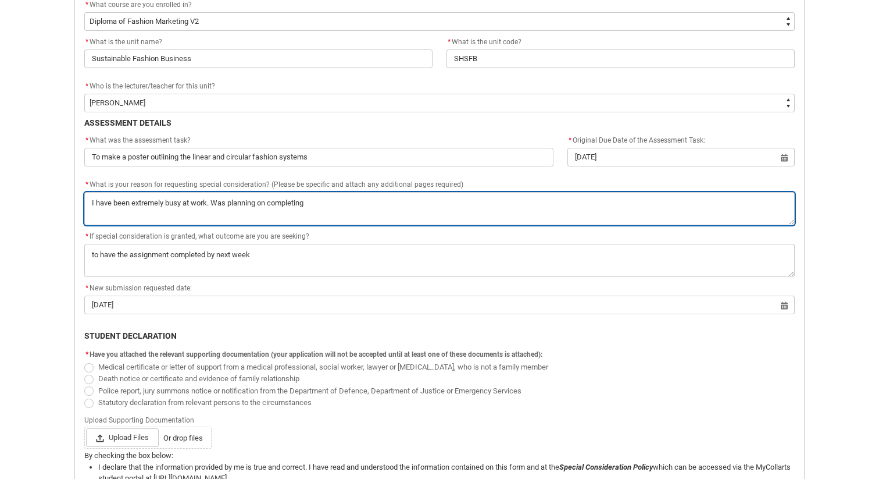
type textarea "I have been extremely busy at work. Was planning on completing t"
type lightning-textarea "I have been extremely busy at work. Was planning on completing th"
type textarea "I have been extremely busy at work. Was planning on completing th"
type lightning-textarea "I have been extremely busy at work. Was planning on completing the"
type textarea "I have been extremely busy at work. Was planning on completing the"
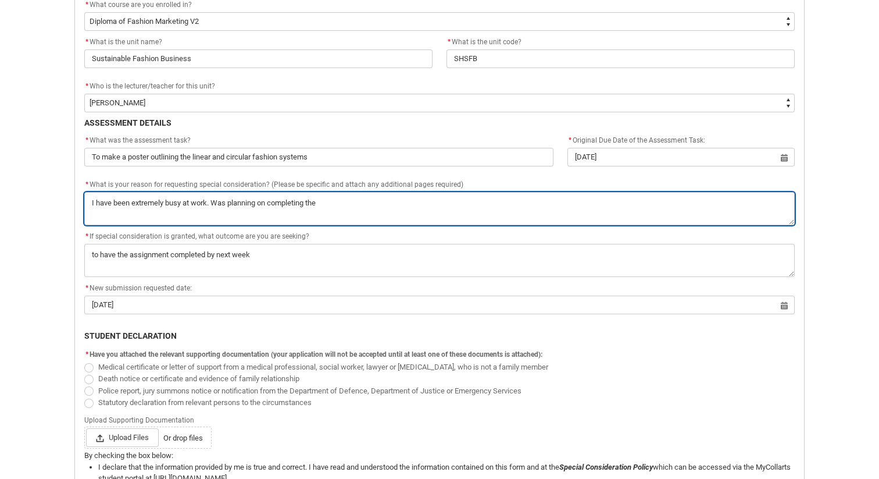
type lightning-textarea "I have been extremely busy at work. Was planning on completing the"
type textarea "I have been extremely busy at work. Was planning on completing the"
type lightning-textarea "I have been extremely busy at work. Was planning on completing the s"
type textarea "I have been extremely busy at work. Was planning on completing the s"
type lightning-textarea "I have been extremely busy at work. Was planning on completing the sa"
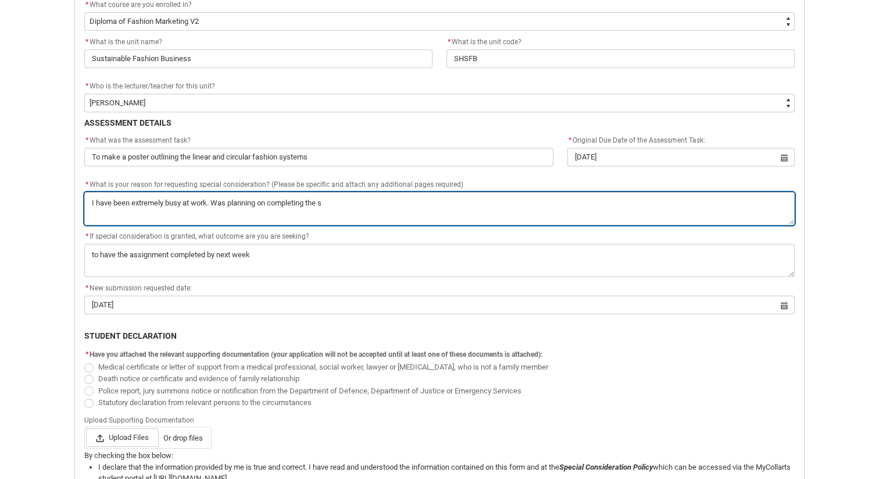
type textarea "I have been extremely busy at work. Was planning on completing the sa"
type lightning-textarea "I have been extremely busy at work. Was planning on completing the s"
type textarea "I have been extremely busy at work. Was planning on completing the s"
type lightning-textarea "I have been extremely busy at work. Was planning on completing the"
type textarea "I have been extremely busy at work. Was planning on completing the"
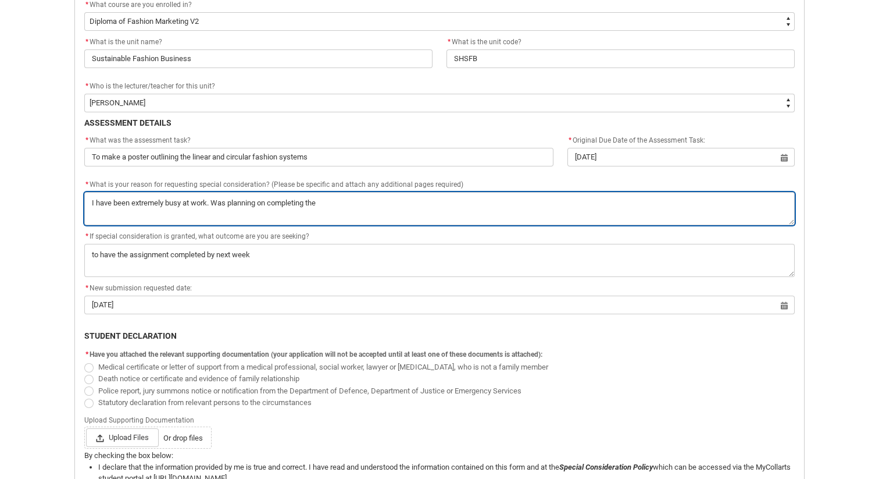
type lightning-textarea "I have been extremely busy at work. Was planning on completing the a"
type textarea "I have been extremely busy at work. Was planning on completing the a"
type lightning-textarea "I have been extremely busy at work. Was planning on completing the as"
type textarea "I have been extremely busy at work. Was planning on completing the as"
type lightning-textarea "I have been extremely busy at work. Was planning on completing the ass"
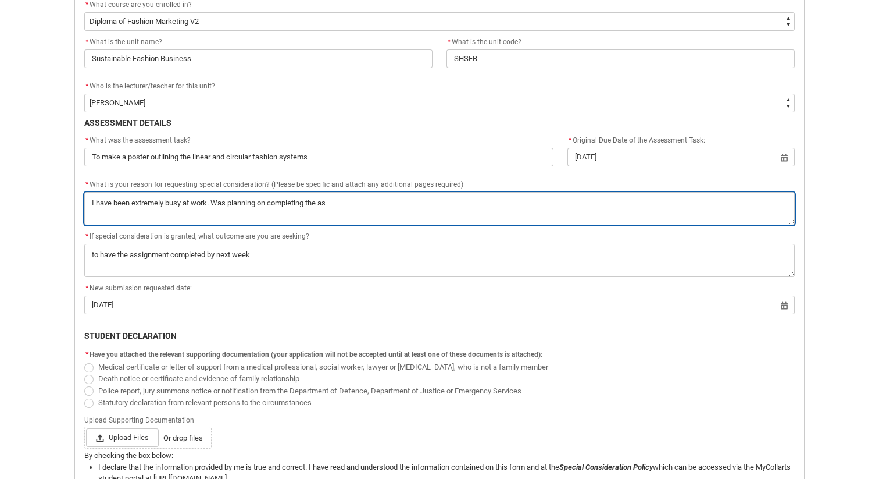
type textarea "I have been extremely busy at work. Was planning on completing the ass"
type lightning-textarea "I have been extremely busy at work. Was planning on completing the assi"
type textarea "I have been extremely busy at work. Was planning on completing the assi"
type lightning-textarea "I have been extremely busy at work. Was planning on completing the assig"
type textarea "I have been extremely busy at work. Was planning on completing the assig"
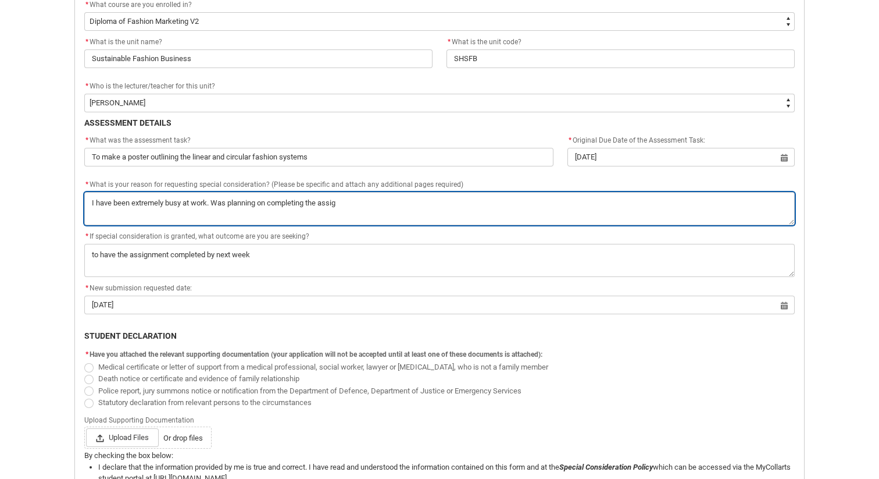
type lightning-textarea "I have been extremely busy at work. Was planning on completing the assign"
type textarea "I have been extremely busy at work. Was planning on completing the assign"
type lightning-textarea "I have been extremely busy at work. Was planning on completing the assignm"
type textarea "I have been extremely busy at work. Was planning on completing the assignm"
type lightning-textarea "I have been extremely busy at work. Was planning on completing the assignme"
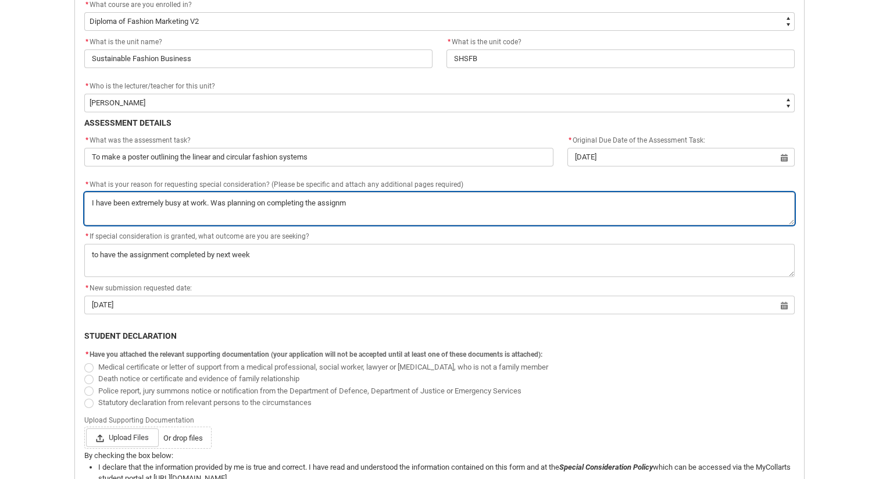
type textarea "I have been extremely busy at work. Was planning on completing the assignme"
type lightning-textarea "I have been extremely busy at work. Was planning on completing the assignmen"
type textarea "I have been extremely busy at work. Was planning on completing the assignmen"
type lightning-textarea "I have been extremely busy at work. Was planning on completing the assignment"
type textarea "I have been extremely busy at work. Was planning on completing the assignment"
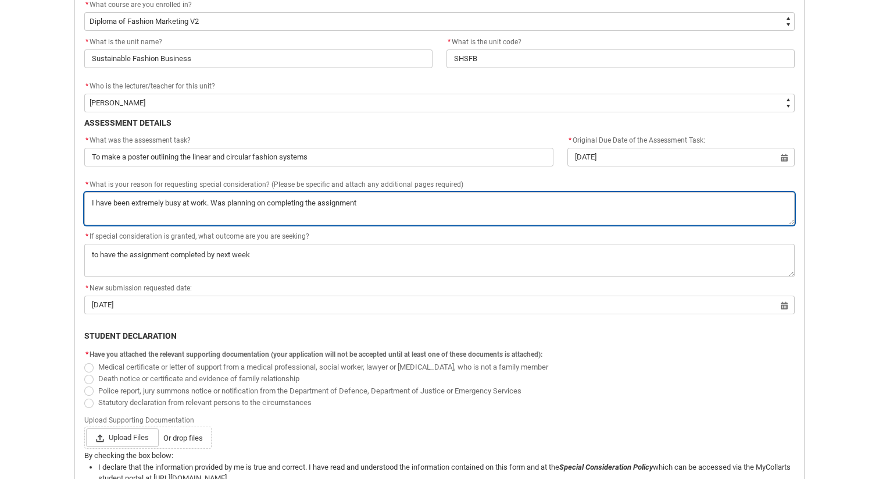
type lightning-textarea "I have been extremely busy at work. Was planning on completing the assignment"
type textarea "I have been extremely busy at work. Was planning on completing the assignment"
type lightning-textarea "I have been extremely busy at work. Was planning on completing the assignment t"
type textarea "I have been extremely busy at work. Was planning on completing the assignment t"
type lightning-textarea "I have been extremely busy at work. Was planning on completing the assignment th"
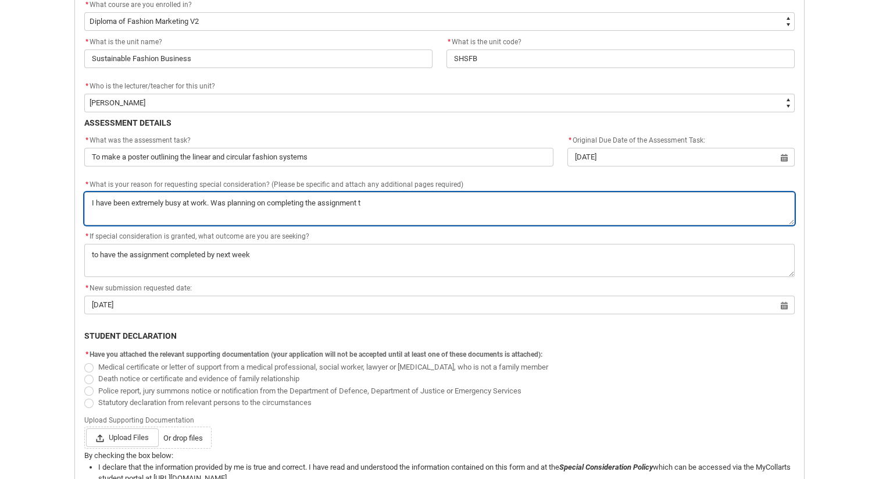
type textarea "I have been extremely busy at work. Was planning on completing the assignment th"
type lightning-textarea "I have been extremely busy at work. Was planning on completing the assignment t…"
type textarea "I have been extremely busy at work. Was planning on completing the assignment t…"
type lightning-textarea "I have been extremely busy at work. Was planning on completing the assignment t…"
type textarea "I have been extremely busy at work. Was planning on completing the assignment t…"
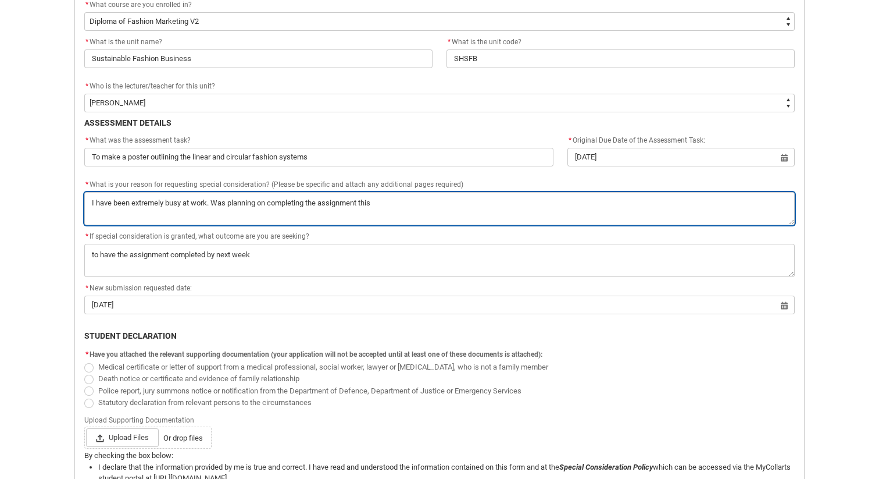
type lightning-textarea "I have been extremely busy at work. Was planning on completing the assignment t…"
type textarea "I have been extremely busy at work. Was planning on completing the assignment t…"
type lightning-textarea "I have been extremely busy at work. Was planning on completing the assignment t…"
type textarea "I have been extremely busy at work. Was planning on completing the assignment t…"
type lightning-textarea "I have been extremely busy at work. Was planning on completing the assignment t…"
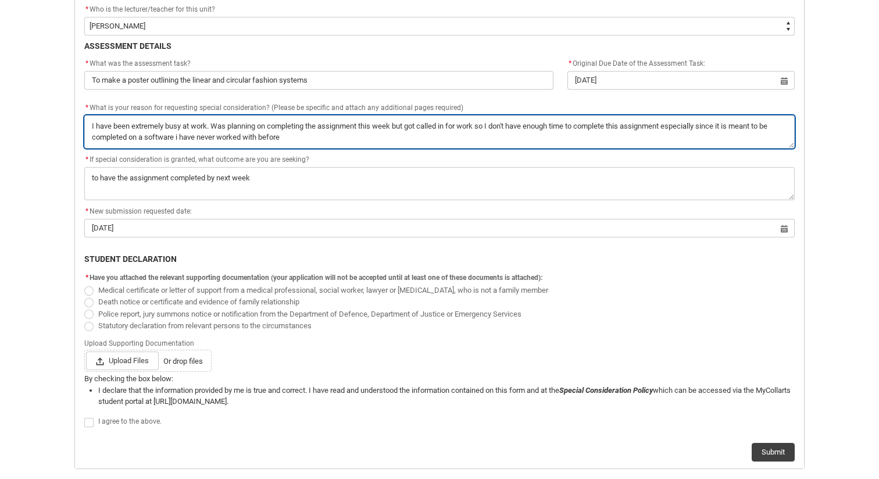
scroll to position [488, 0]
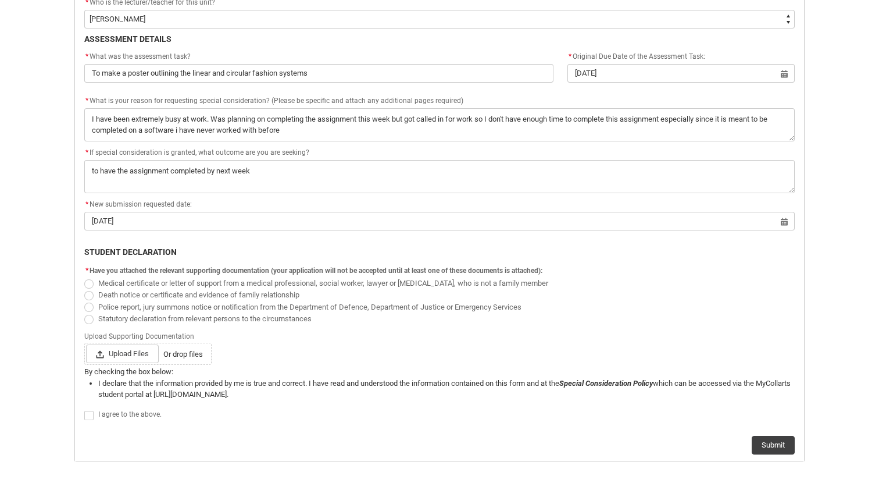
click at [148, 320] on span "Statutory declaration from relevant persons to the circumstances" at bounding box center [204, 318] width 213 height 9
click at [84, 312] on input "Statutory declaration from relevant persons to the circumstances" at bounding box center [84, 312] width 1 height 1
click at [145, 355] on span "Upload Files" at bounding box center [122, 353] width 73 height 19
click at [86, 344] on input "Upload Files Or drop files" at bounding box center [85, 344] width 1 height 1
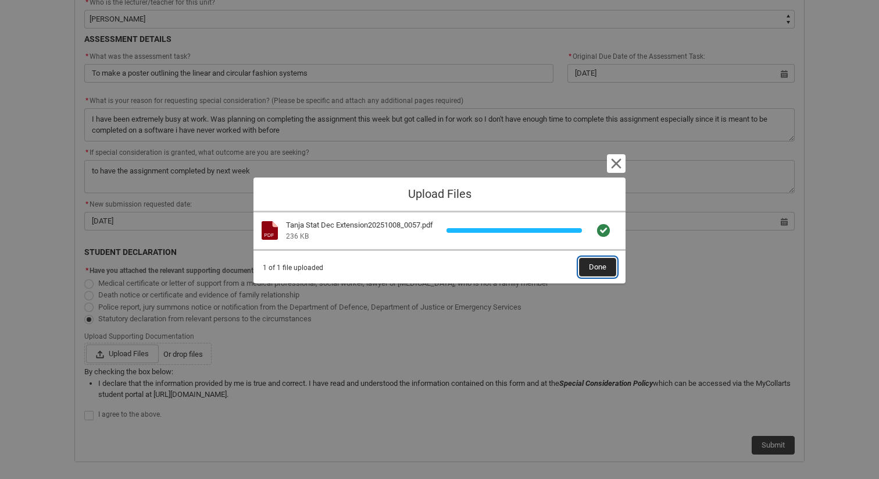
click at [598, 269] on span "Done" at bounding box center [597, 266] width 17 height 17
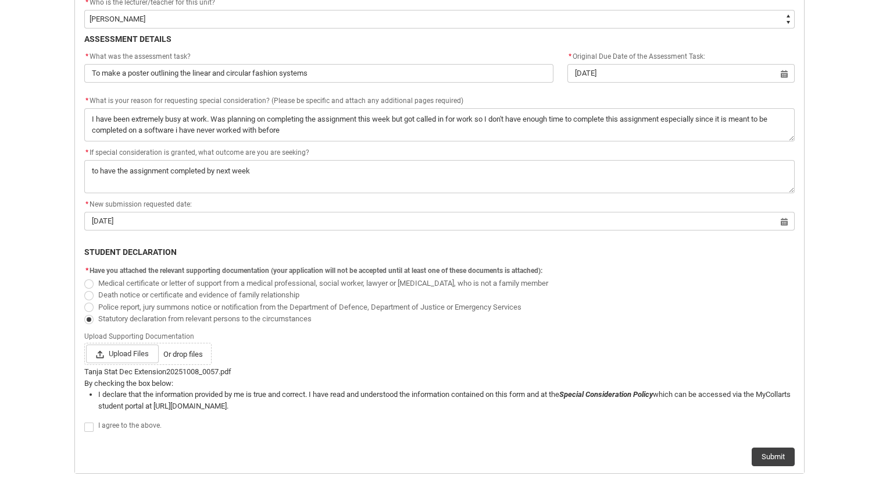
click at [145, 377] on p "By checking the box below:" at bounding box center [439, 383] width 711 height 12
click at [149, 369] on div "Tanja Stat Dec Extension20251008_0057.pdf" at bounding box center [439, 372] width 711 height 12
click at [95, 431] on span "Redu_Student_Request flow" at bounding box center [91, 426] width 14 height 12
click at [93, 425] on span "Redu_Student_Request flow" at bounding box center [88, 426] width 9 height 9
click at [84, 420] on input "Redu_Student_Request flow" at bounding box center [84, 420] width 1 height 1
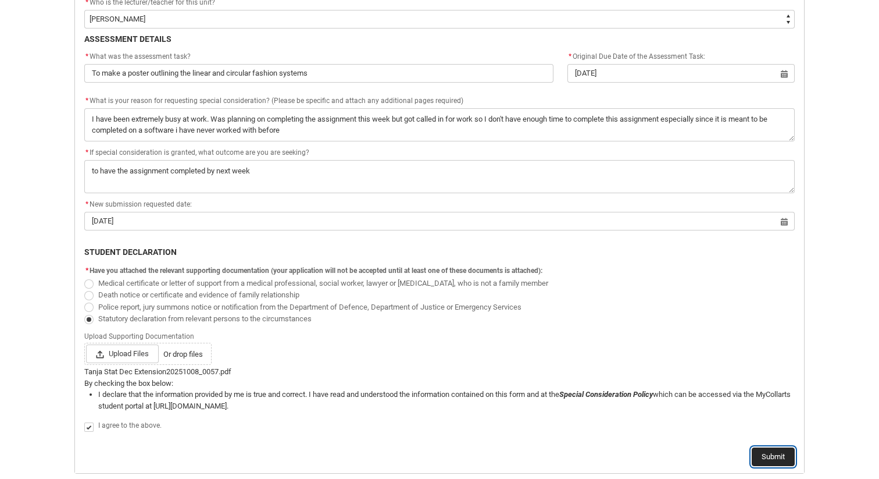
click at [776, 456] on button "Submit" at bounding box center [773, 456] width 43 height 19
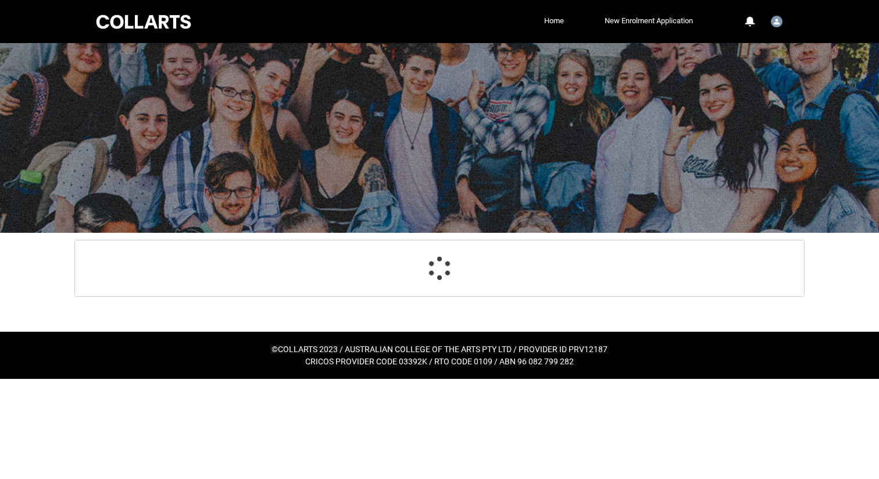
scroll to position [0, 0]
